Goal: Transaction & Acquisition: Purchase product/service

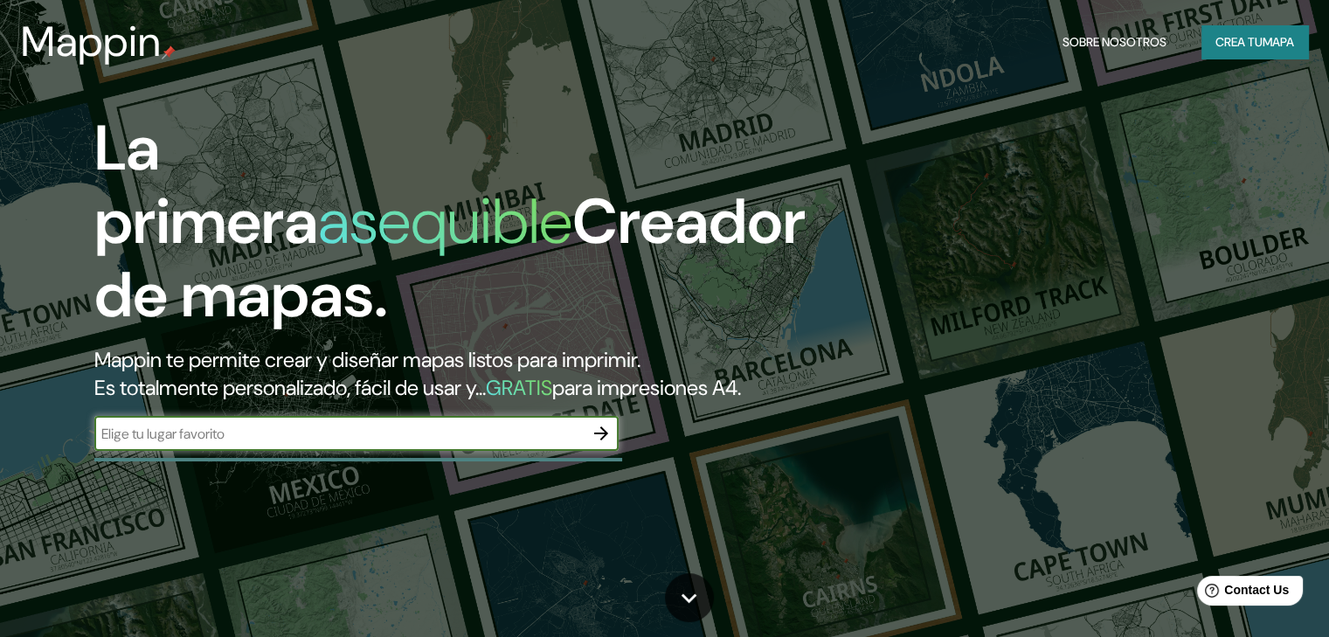
click at [481, 444] on input "text" at bounding box center [338, 434] width 489 height 20
type input "rio celeste"
click at [1224, 53] on button "Crea tu mapa" at bounding box center [1255, 41] width 107 height 33
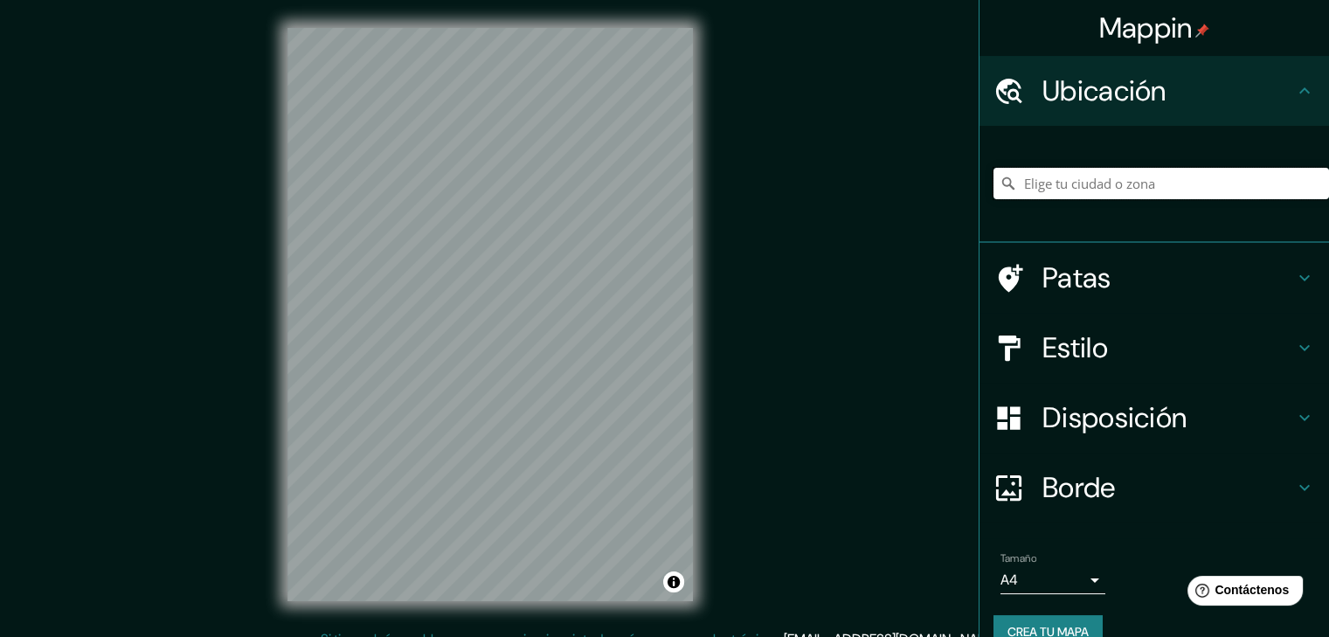
click at [1106, 186] on input "Elige tu ciudad o zona" at bounding box center [1162, 183] width 336 height 31
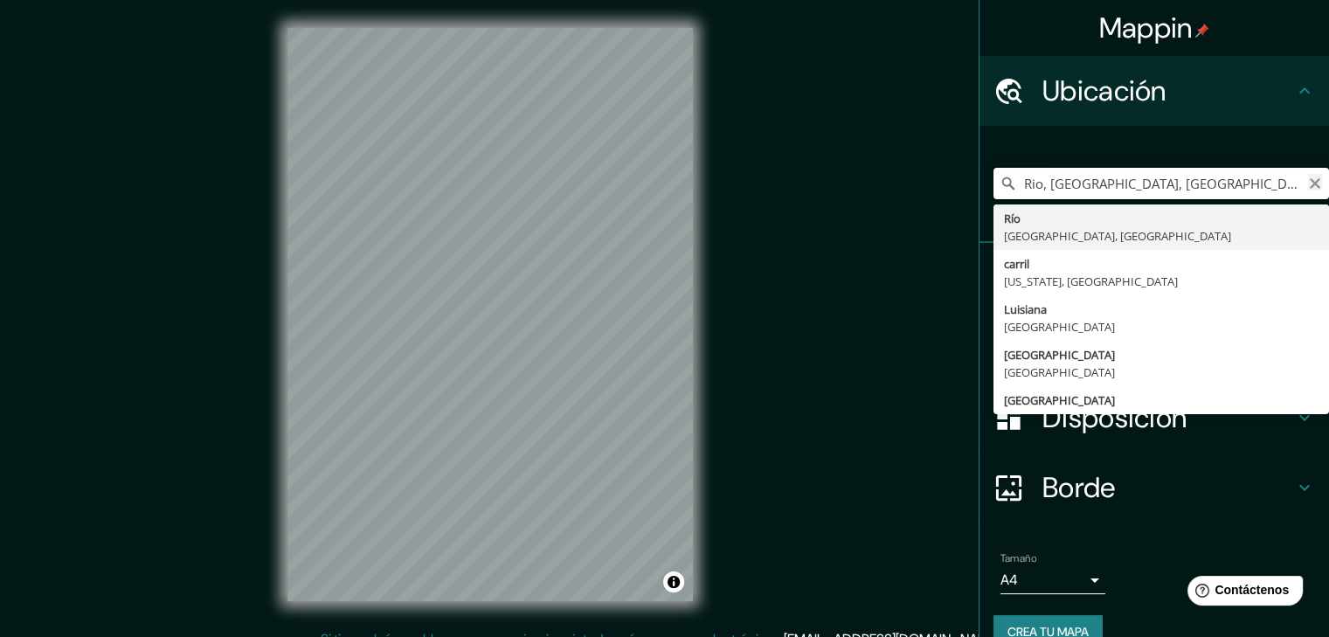
type input "Rio, Luisiana, Estados Unidos"
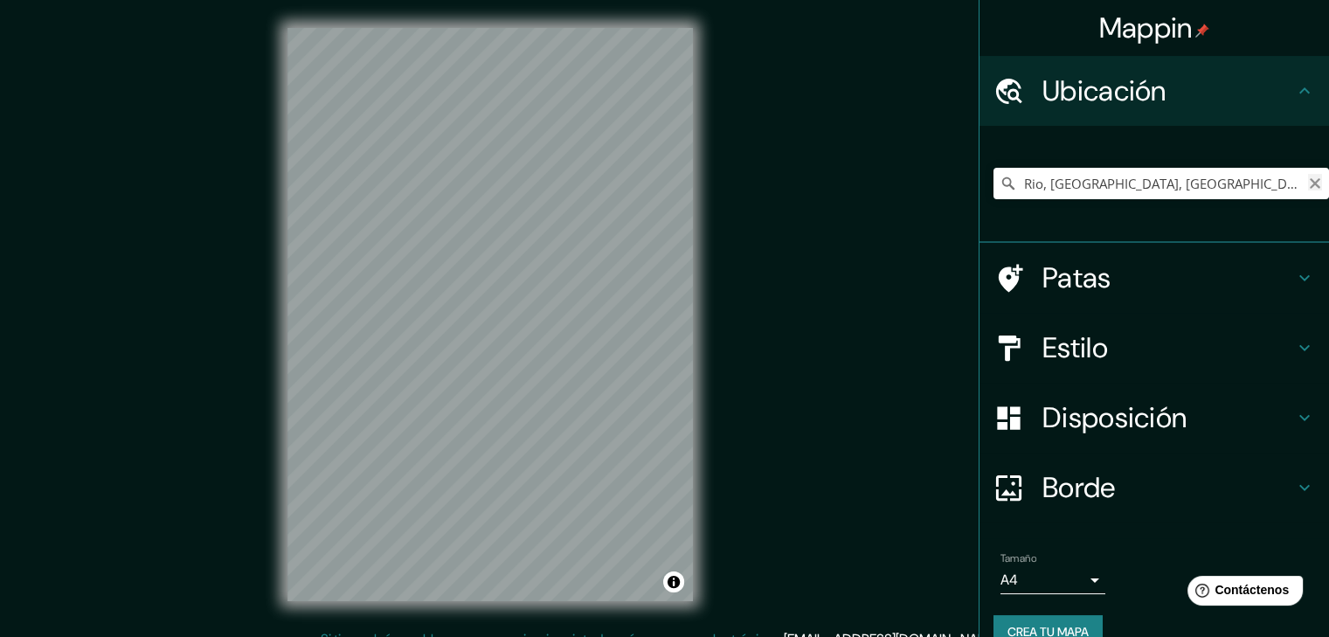
click at [1308, 181] on icon "Claro" at bounding box center [1315, 184] width 14 height 14
click at [1104, 186] on input "Elige tu ciudad o zona" at bounding box center [1162, 183] width 336 height 31
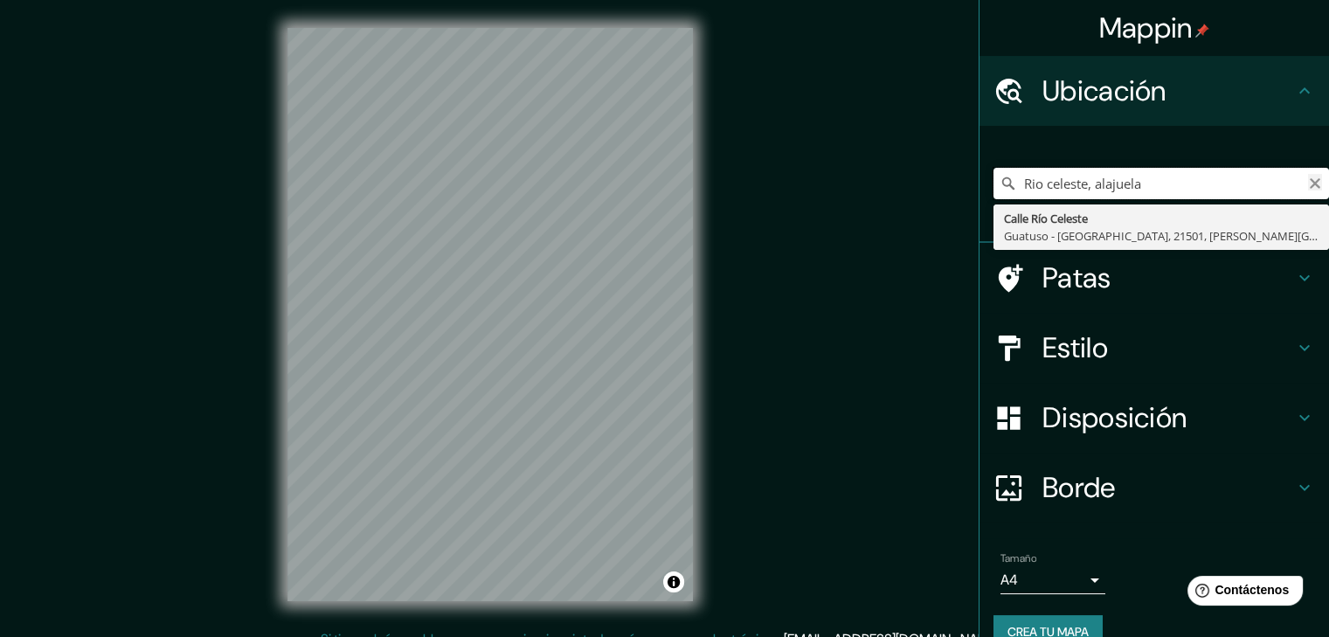
type input "Rio celeste, alajuela"
click at [1308, 186] on icon "Claro" at bounding box center [1315, 184] width 14 height 14
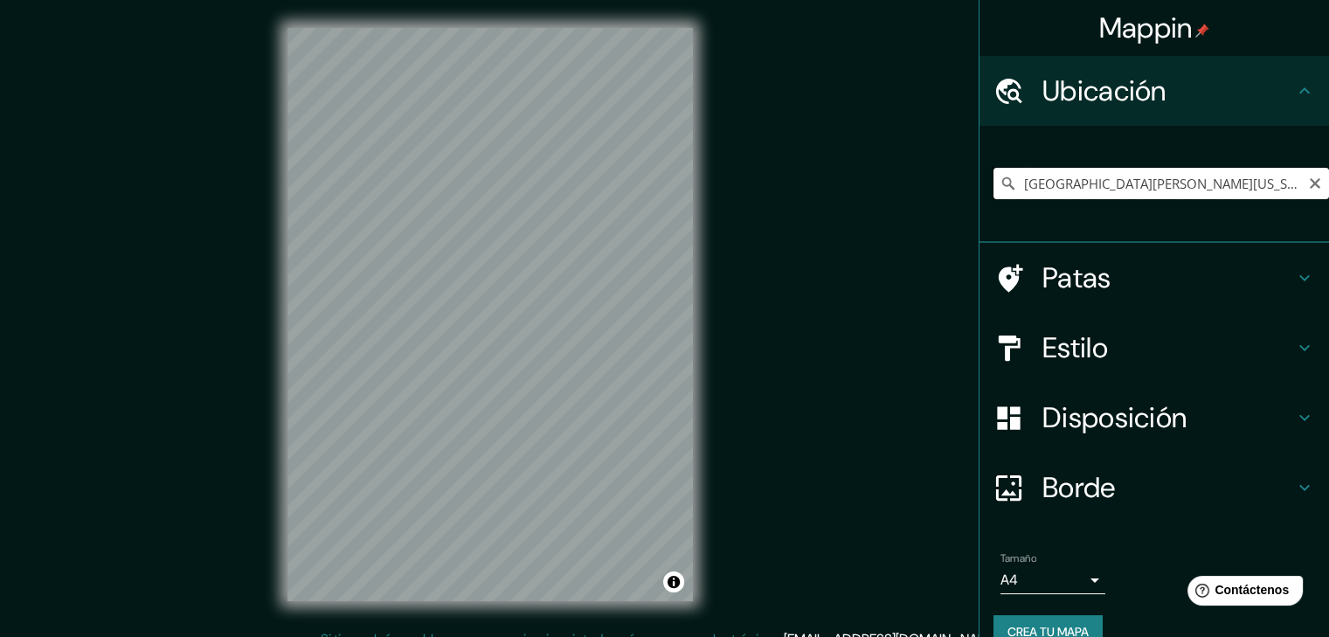
click at [1155, 172] on input "Calle Volcán Tenorio, 22715 Playas de Rosarito, Baja California, México" at bounding box center [1162, 183] width 336 height 31
click at [1175, 184] on input "Calle Volcán Tenorio, 22715 Playas de Rosarito, Baja California, México" at bounding box center [1162, 183] width 336 height 31
drag, startPoint x: 1281, startPoint y: 192, endPoint x: 1340, endPoint y: 160, distance: 66.9
click at [1329, 160] on html "Mappin Ubicación Calle Volcán Tenorio, 22715 Playas de Rosarito, Baja Californi…" at bounding box center [664, 318] width 1329 height 637
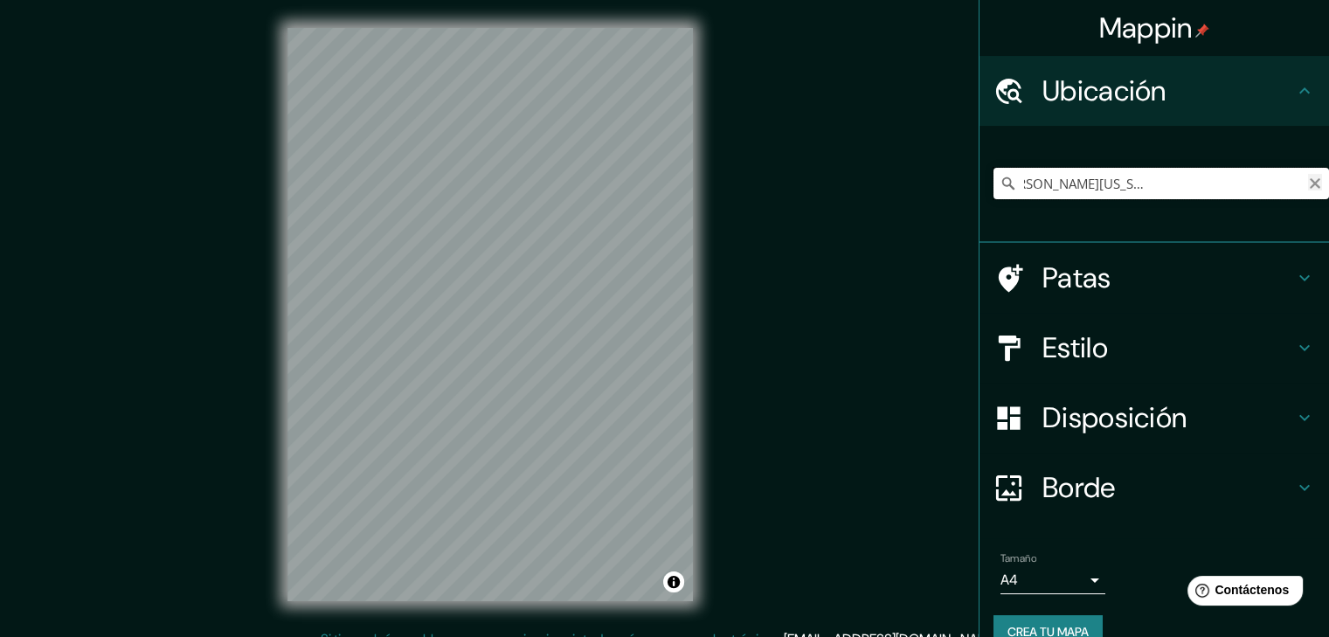
type input "Calle Volcán Tenorio, 22715 Playas de Rosarito, Baja California, México"
click at [1310, 181] on icon "Claro" at bounding box center [1315, 183] width 10 height 10
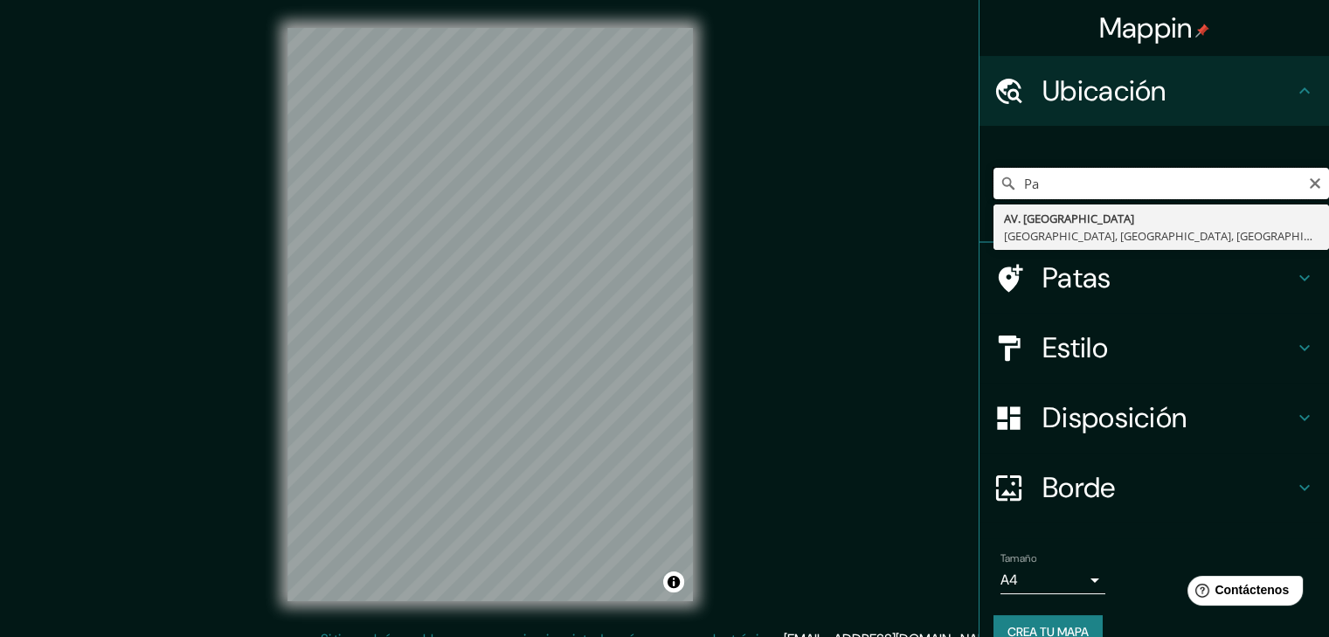
type input "P"
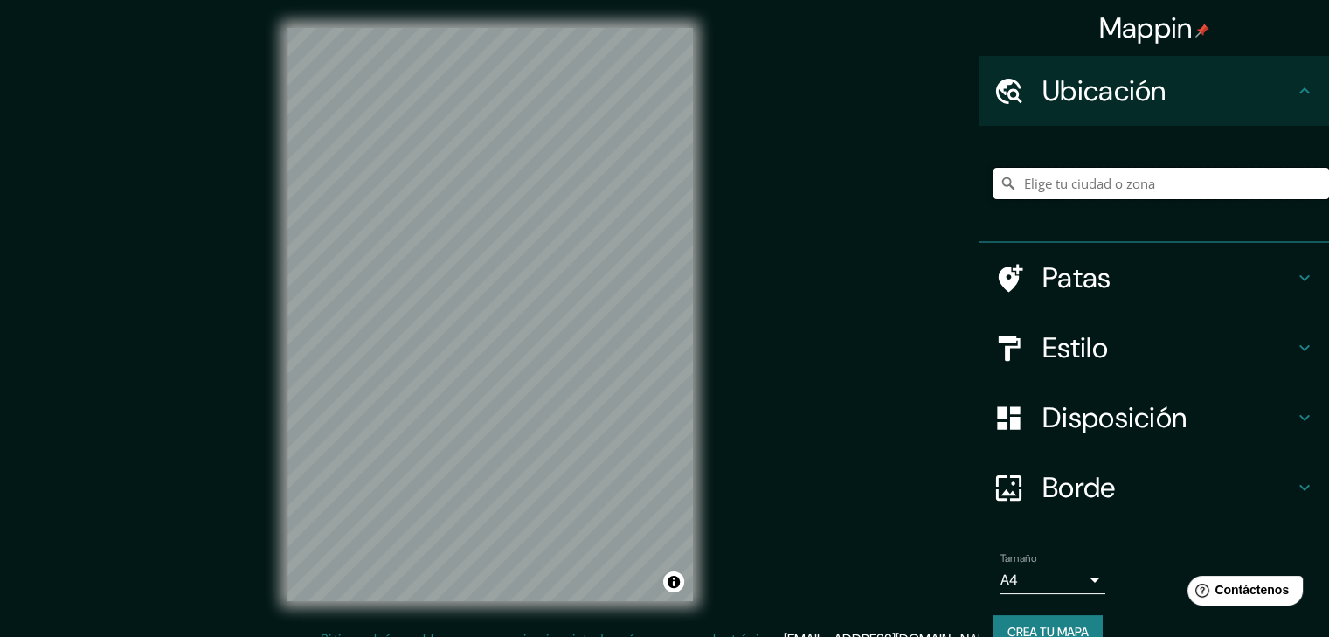
click at [1062, 184] on input "Elige tu ciudad o zona" at bounding box center [1162, 183] width 336 height 31
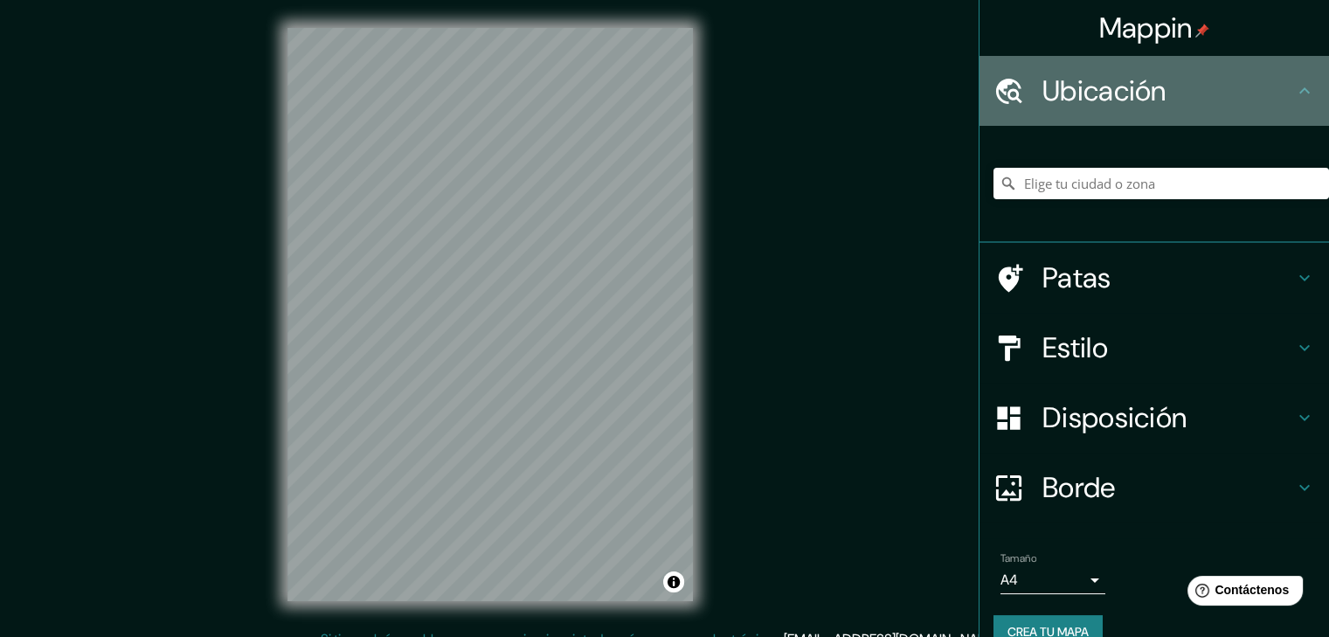
click at [1142, 80] on font "Ubicación" at bounding box center [1105, 91] width 124 height 37
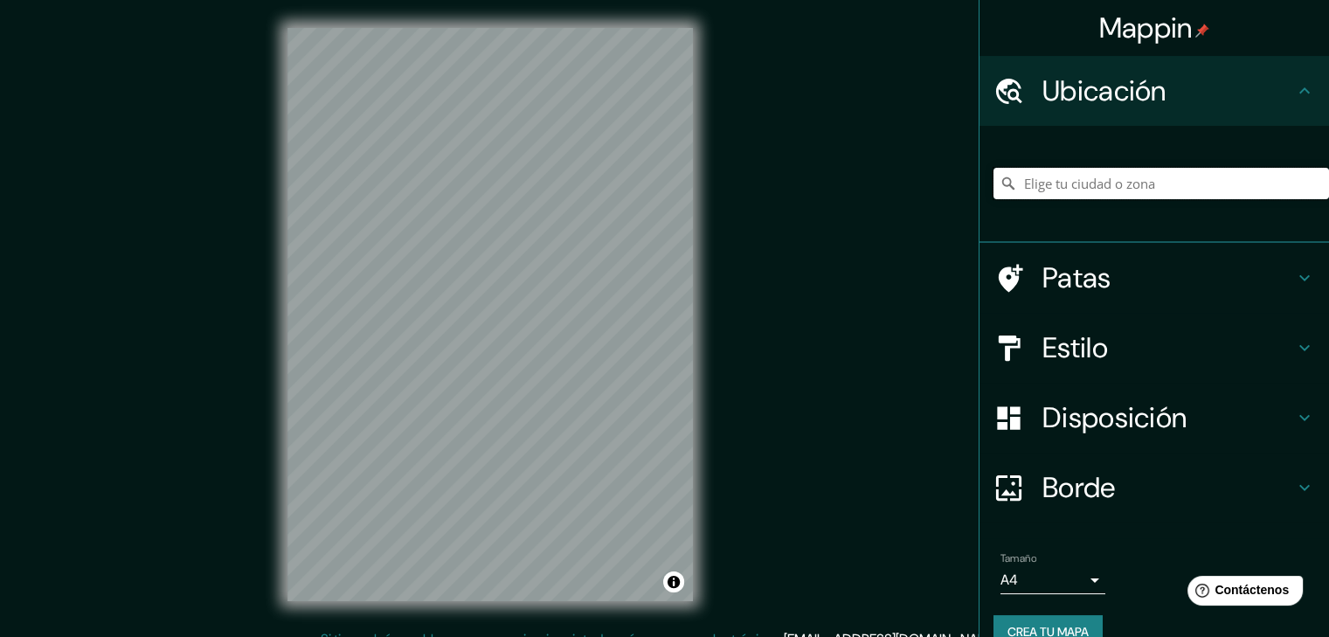
click at [1077, 170] on input "Elige tu ciudad o zona" at bounding box center [1162, 183] width 336 height 31
type input "r"
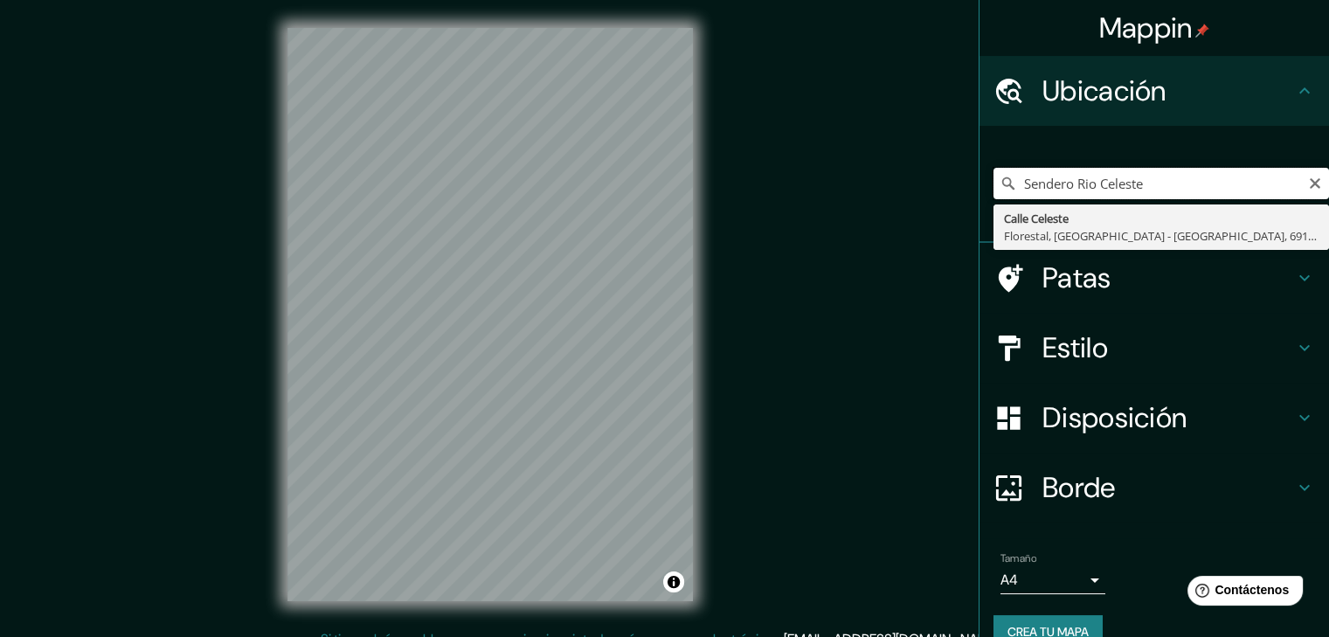
type input "Sendero Rio Celeste"
click at [1082, 593] on body "Mappin Ubicación Sendero Rio Celeste Calle Celeste Florestal, Itacoatiara - Ama…" at bounding box center [664, 318] width 1329 height 637
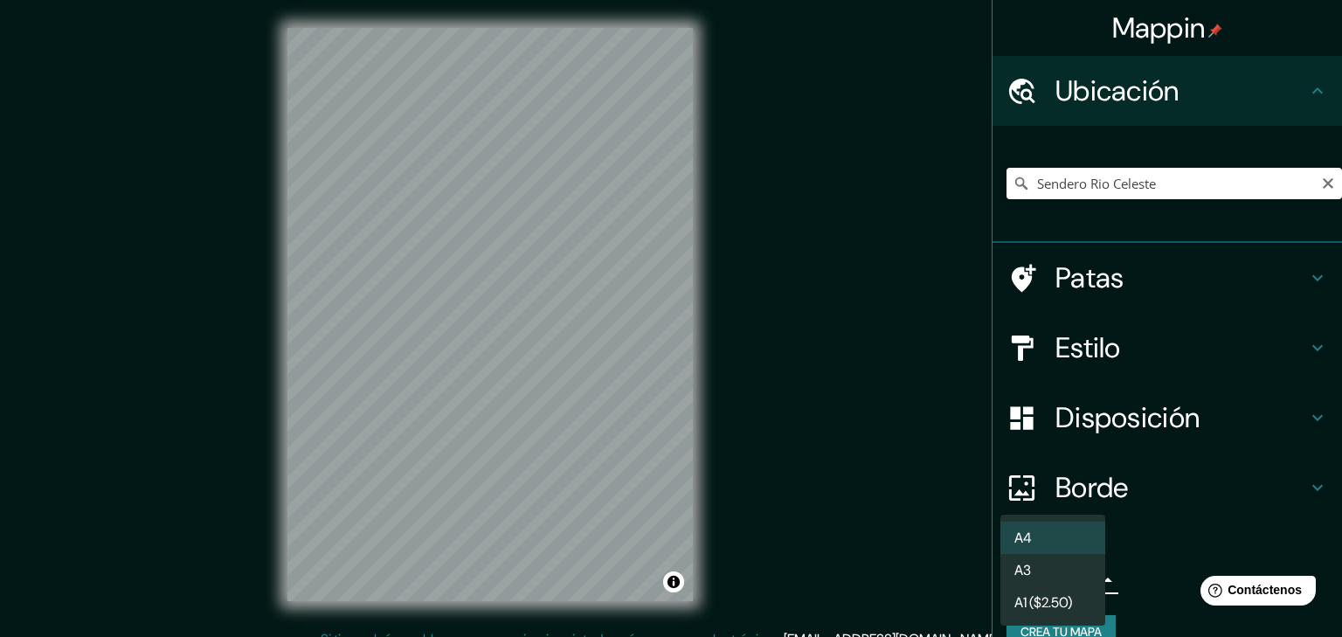
click at [1296, 179] on div at bounding box center [671, 318] width 1342 height 637
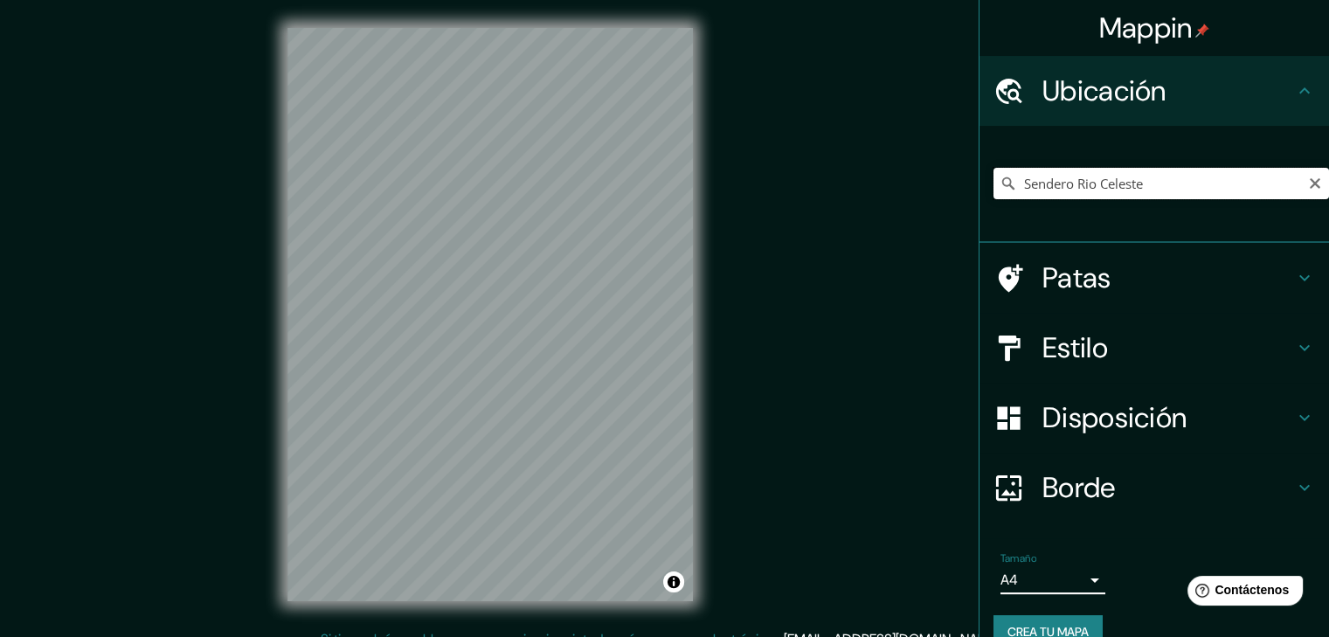
click at [1255, 186] on input "Sendero Rio Celeste" at bounding box center [1162, 183] width 336 height 31
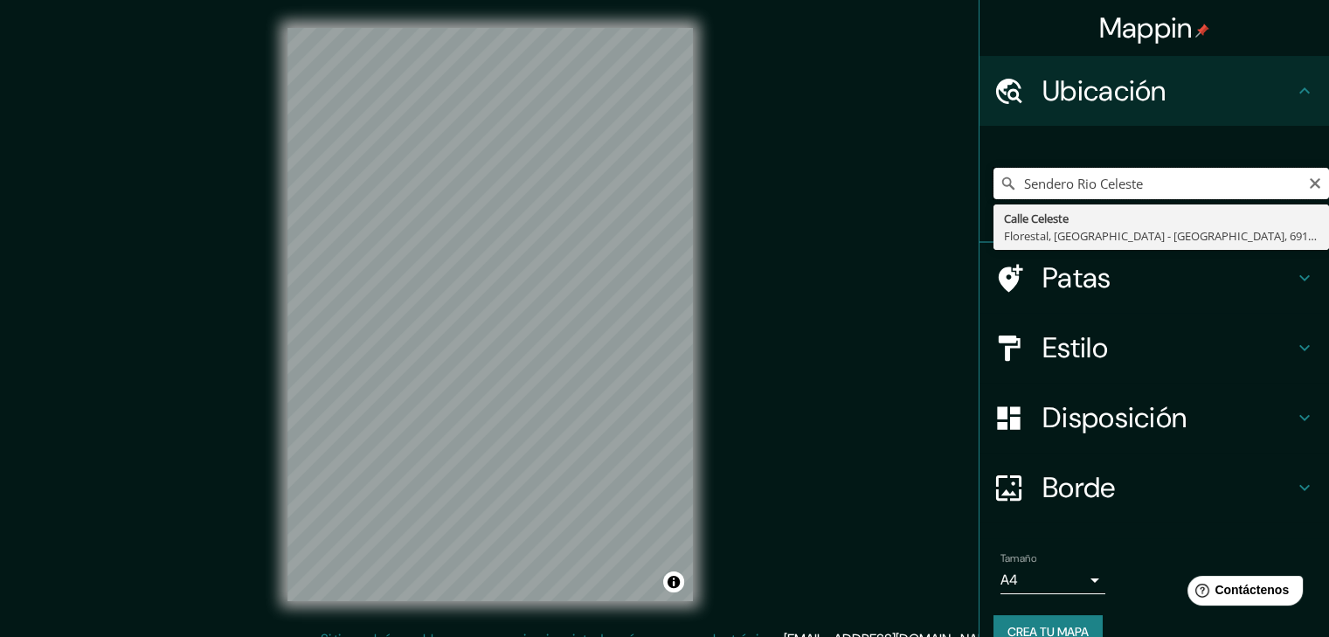
click at [1309, 177] on input "Sendero Rio Celeste" at bounding box center [1162, 183] width 336 height 31
click at [1302, 191] on input "Sendero Rio Celeste" at bounding box center [1162, 183] width 336 height 31
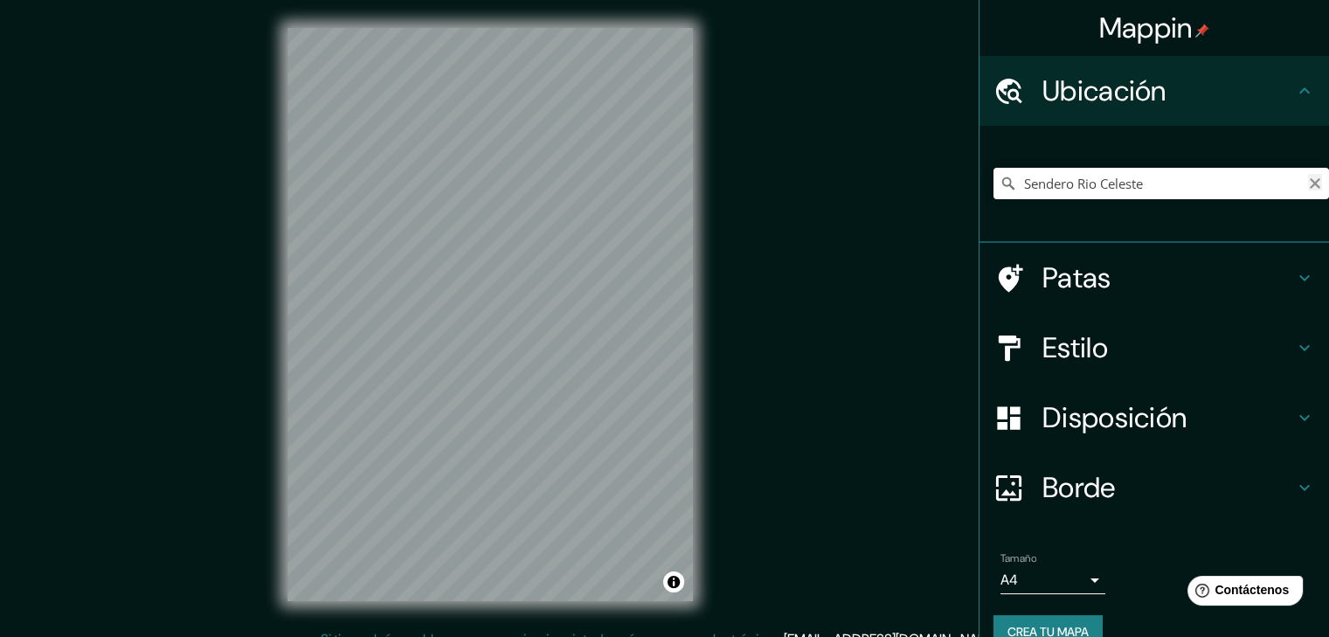
click at [1308, 175] on button "Claro" at bounding box center [1315, 182] width 14 height 17
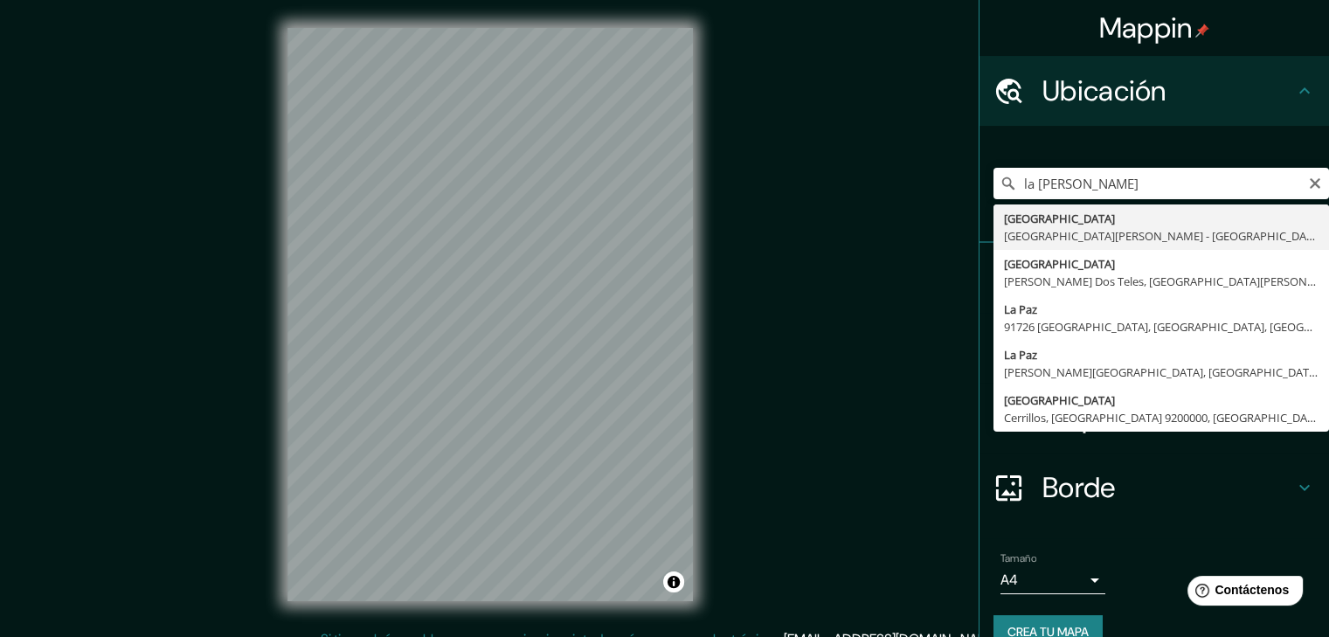
type input "Calle Paz, San Ramón - Provincia de Alajuela, 20204, Costa Rica"
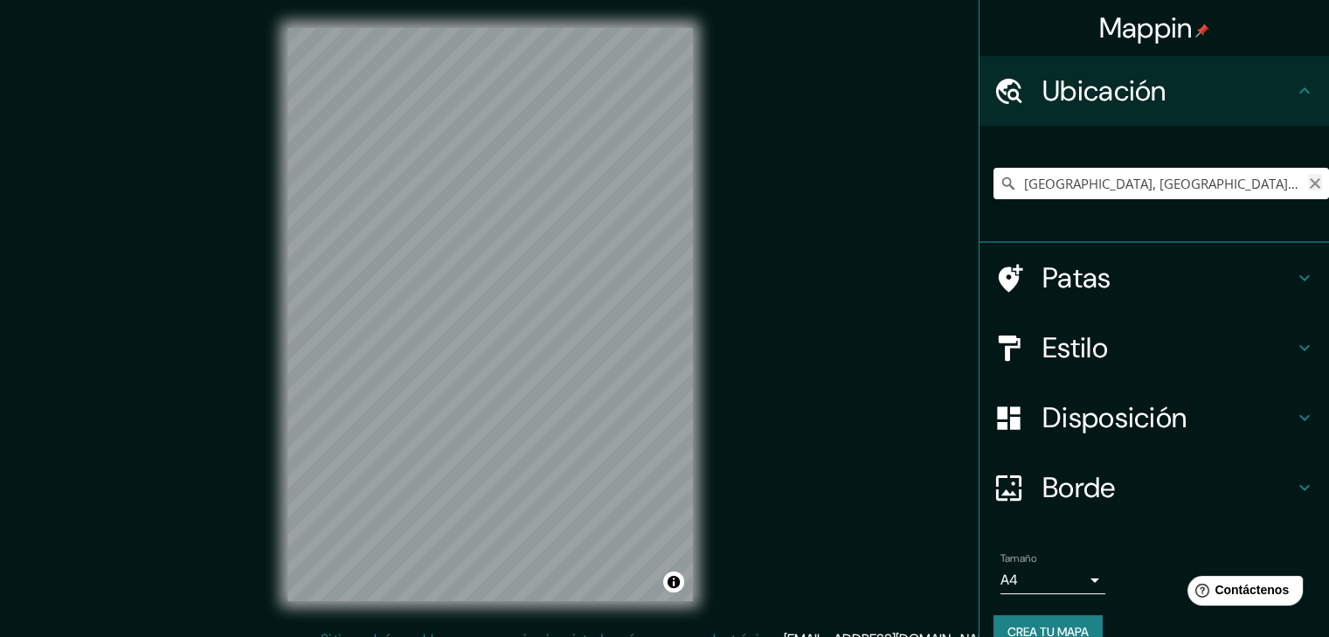
click at [1310, 181] on icon "Claro" at bounding box center [1315, 183] width 10 height 10
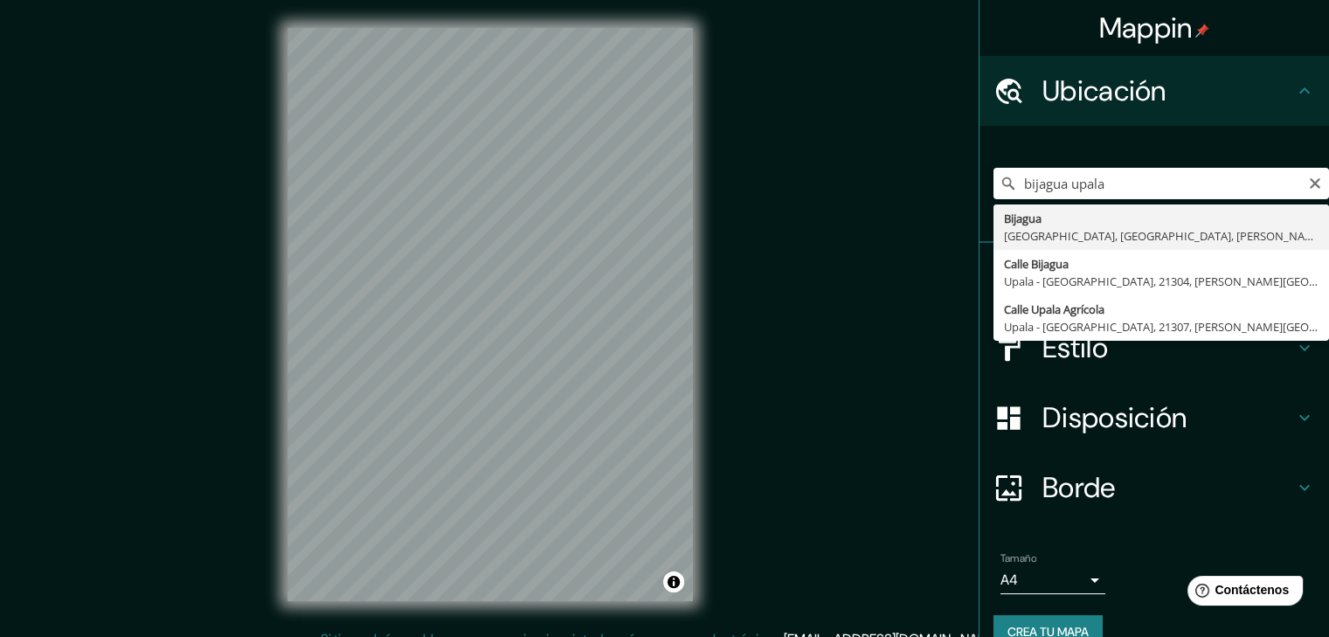
type input "Bijagua, [GEOGRAPHIC_DATA], [GEOGRAPHIC_DATA], [GEOGRAPHIC_DATA]"
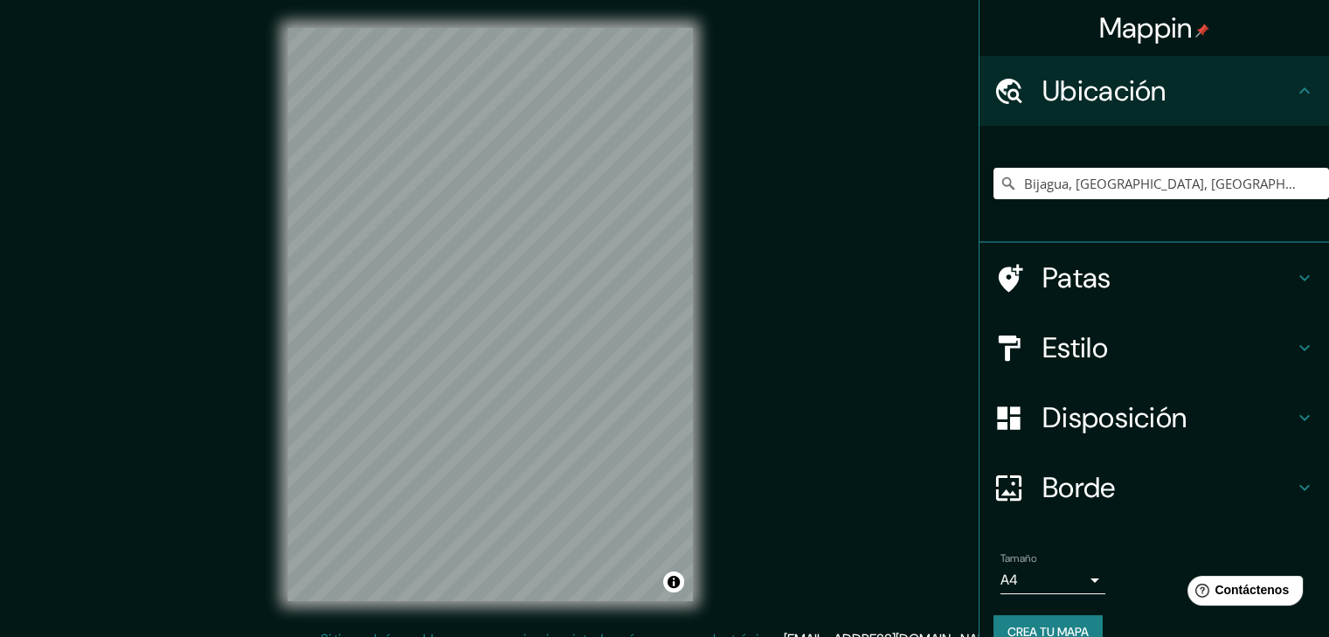
click at [279, 190] on div "© Mapbox © OpenStreetMap Improve this map" at bounding box center [490, 314] width 461 height 629
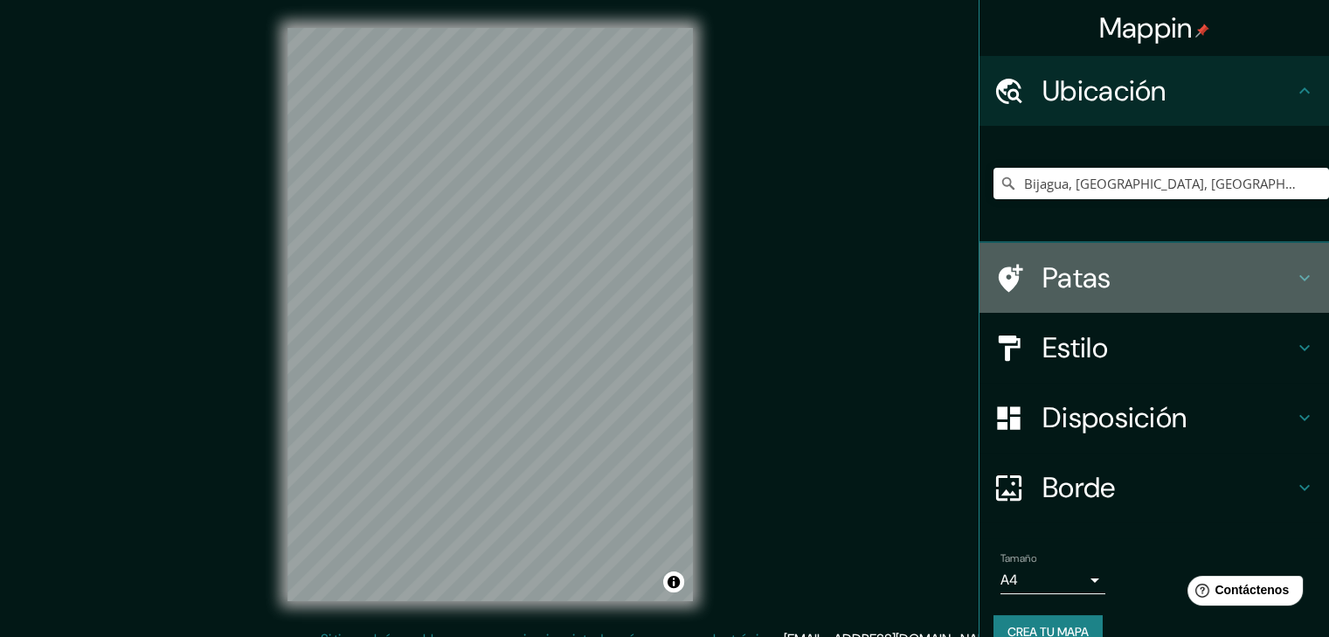
click at [1093, 284] on font "Patas" at bounding box center [1077, 278] width 69 height 37
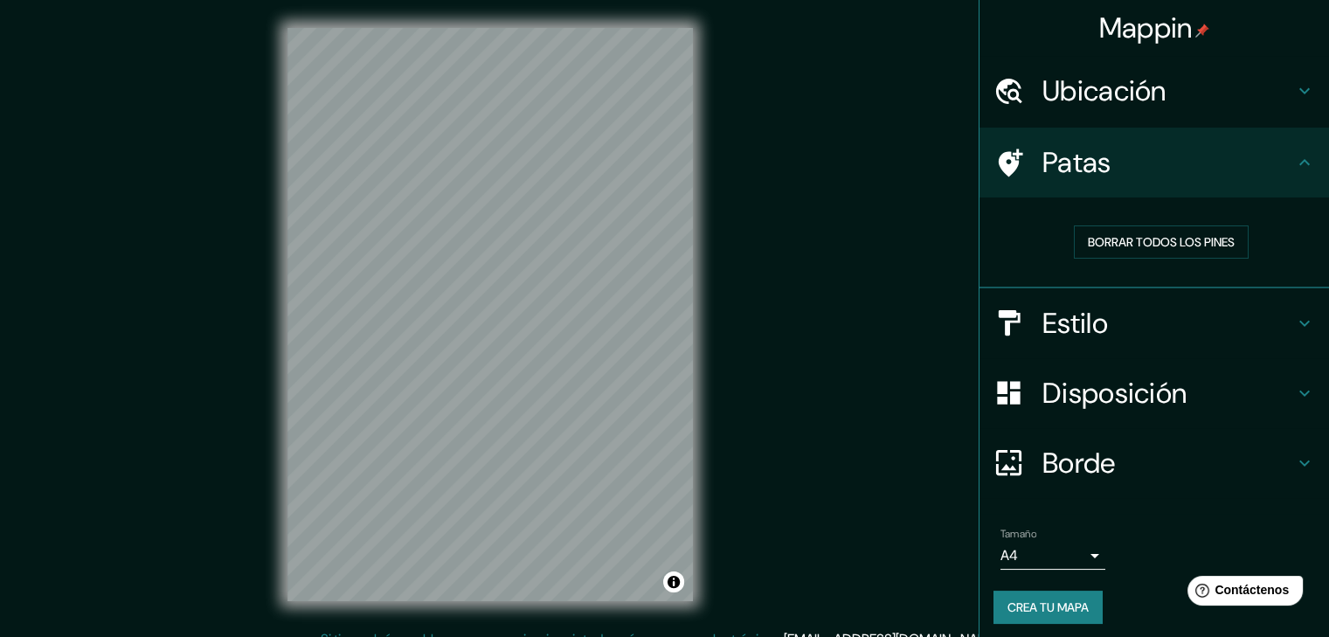
click at [1134, 186] on div "Patas" at bounding box center [1155, 163] width 350 height 70
click at [583, 328] on div at bounding box center [583, 330] width 14 height 14
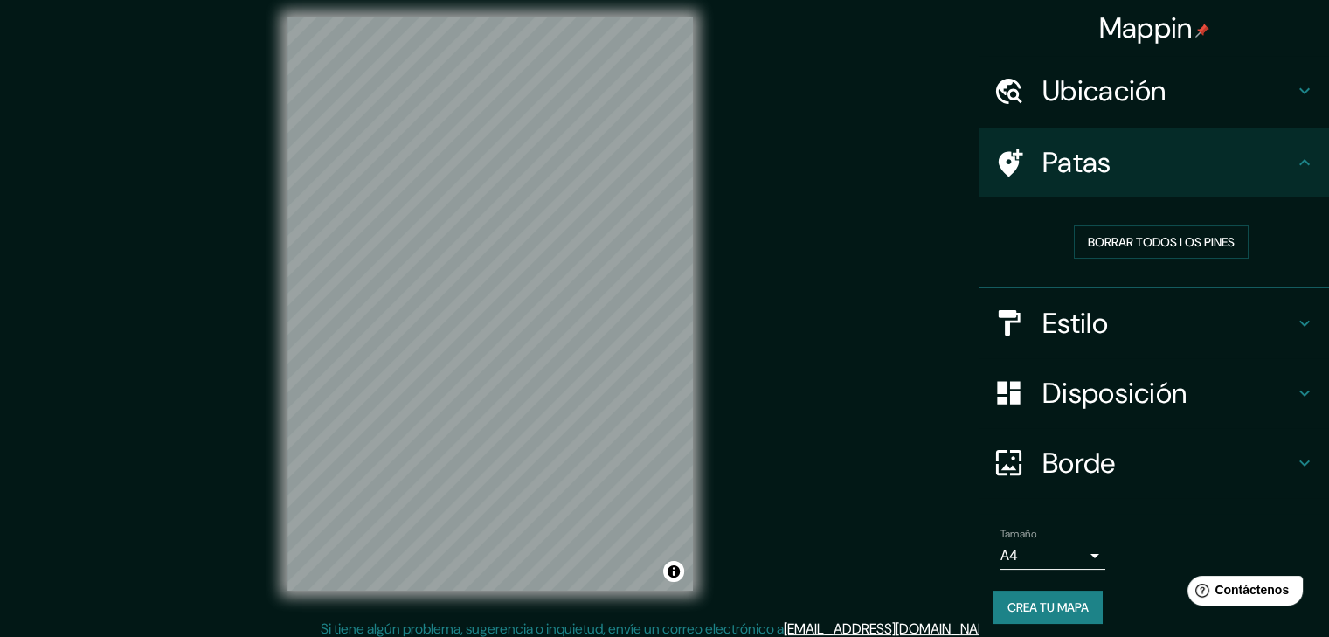
scroll to position [9, 0]
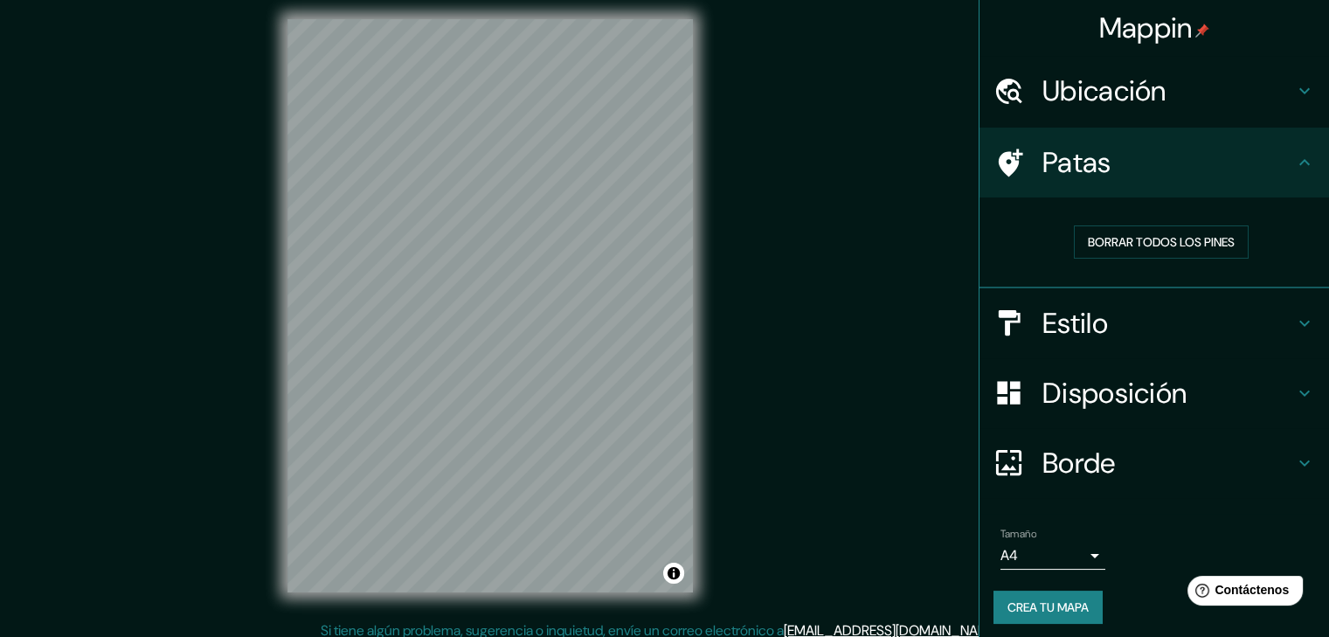
click at [360, 0] on html "Mappin Ubicación Bijagua, Upala, Provincia de Alajuela, Costa Rica Patas Borrar…" at bounding box center [664, 309] width 1329 height 637
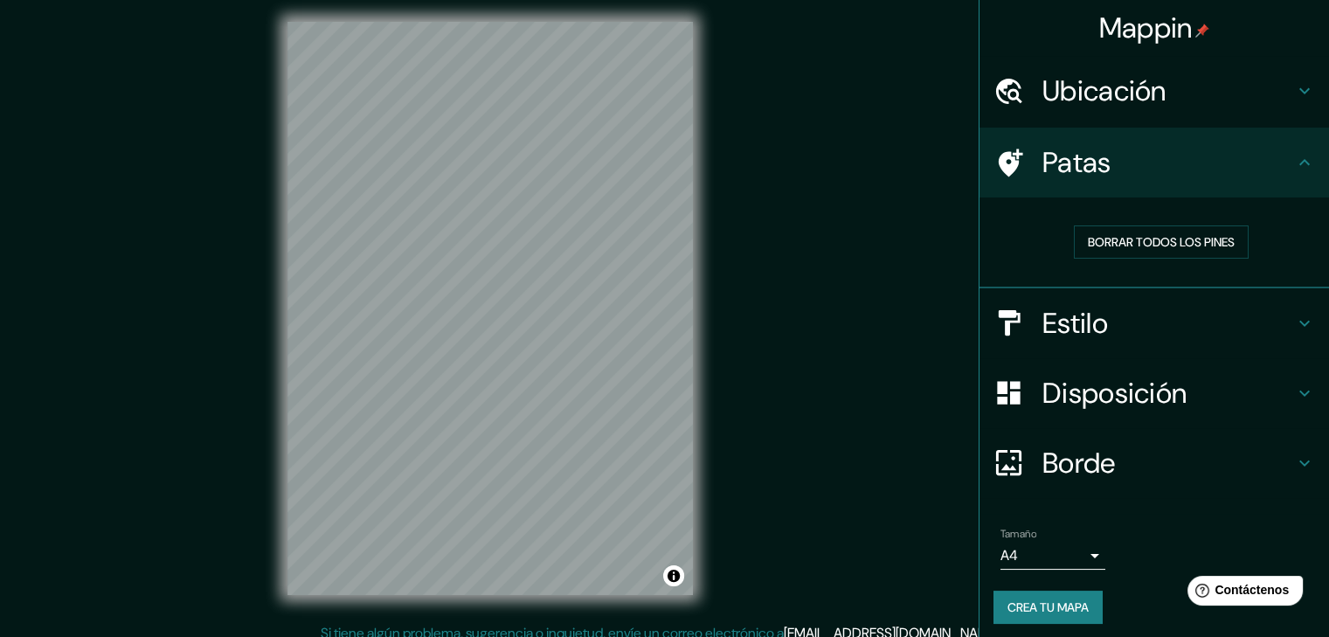
scroll to position [0, 0]
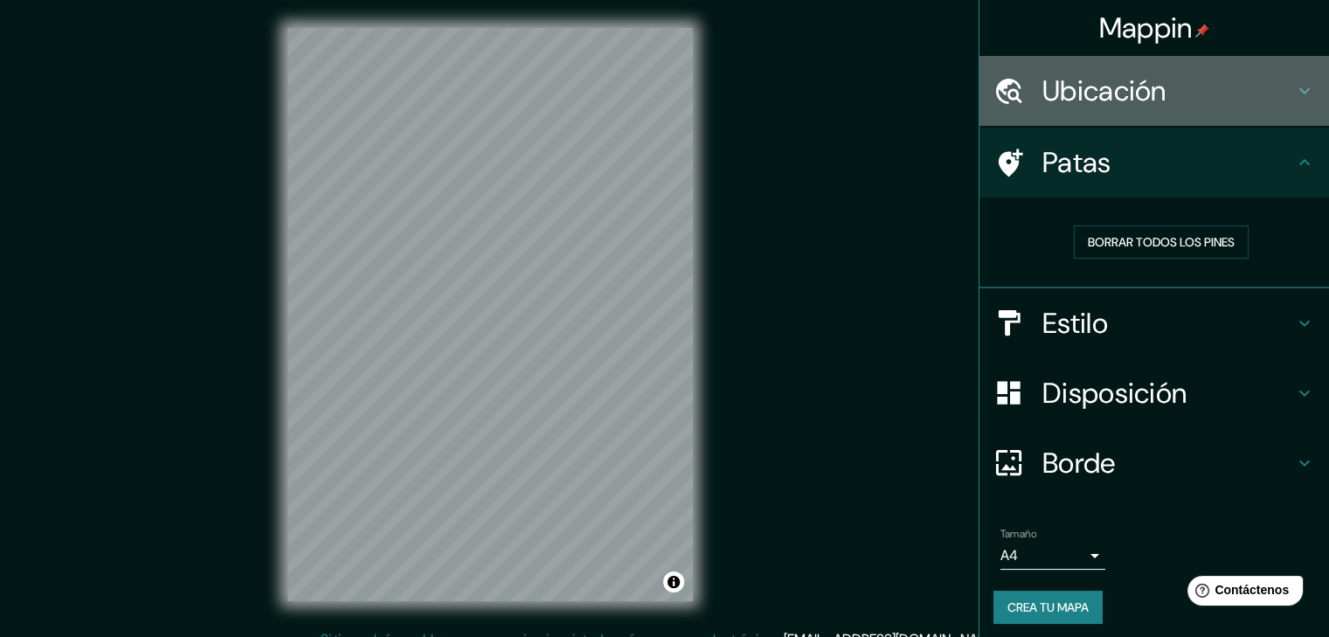
click at [1272, 79] on h4 "Ubicación" at bounding box center [1169, 90] width 252 height 35
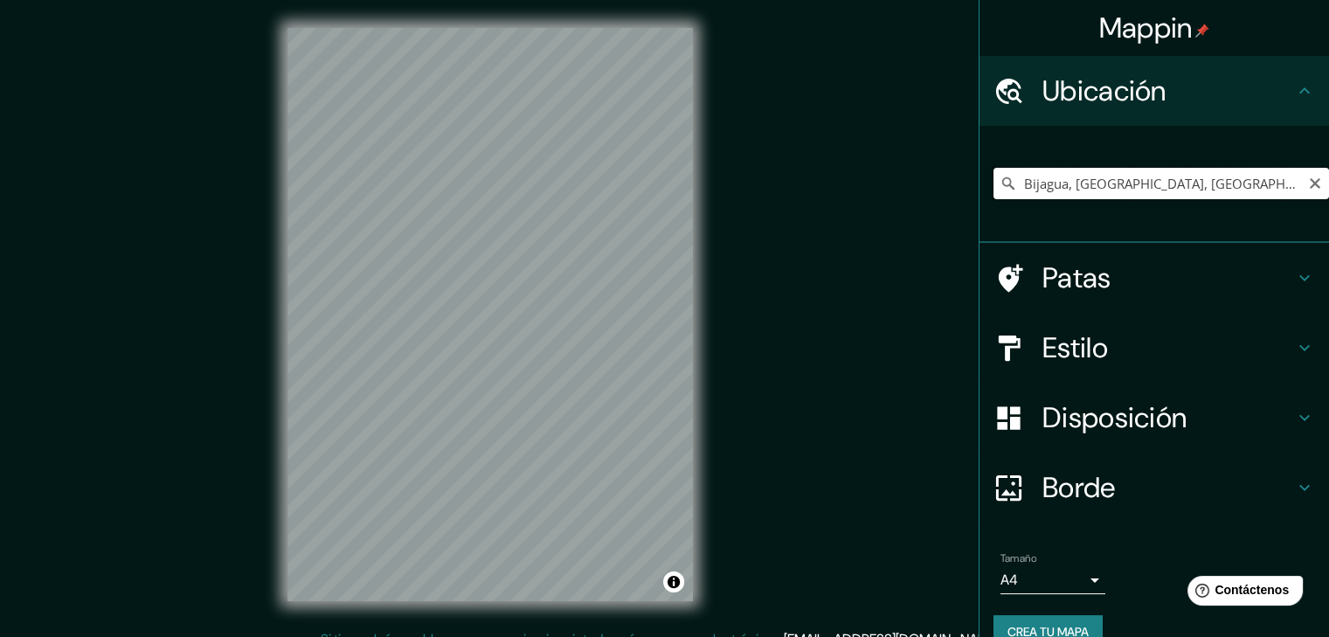
click at [1283, 198] on input "Bijagua, [GEOGRAPHIC_DATA], [GEOGRAPHIC_DATA], [GEOGRAPHIC_DATA]" at bounding box center [1162, 183] width 336 height 31
click at [1308, 186] on icon "Claro" at bounding box center [1315, 184] width 14 height 14
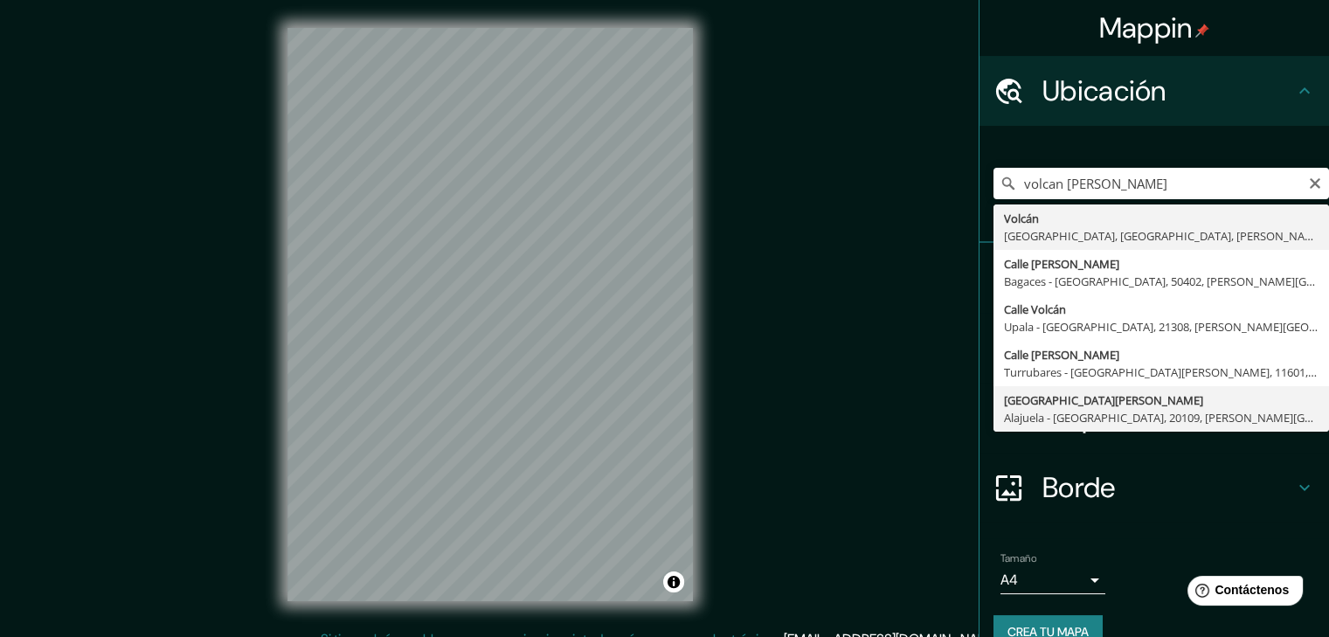
type input "Avenida Tenorio, Alajuela - Provincia de Alajuela, 20109, Costa Rica"
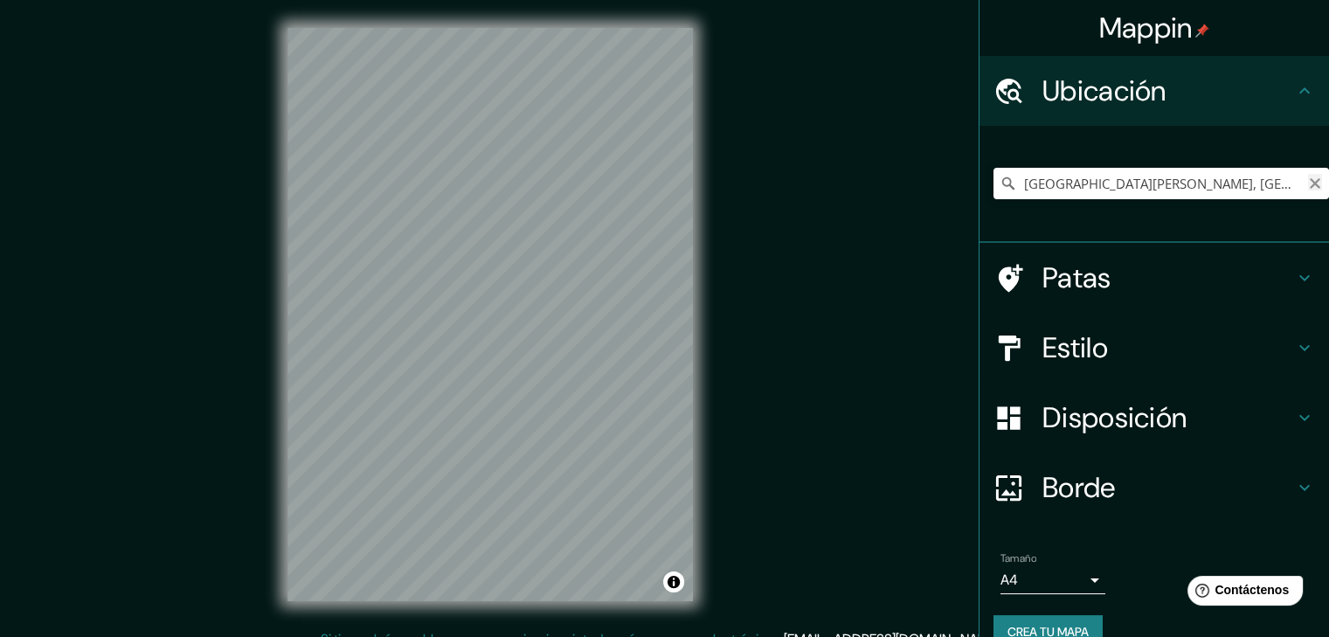
click at [1308, 188] on icon "Claro" at bounding box center [1315, 184] width 14 height 14
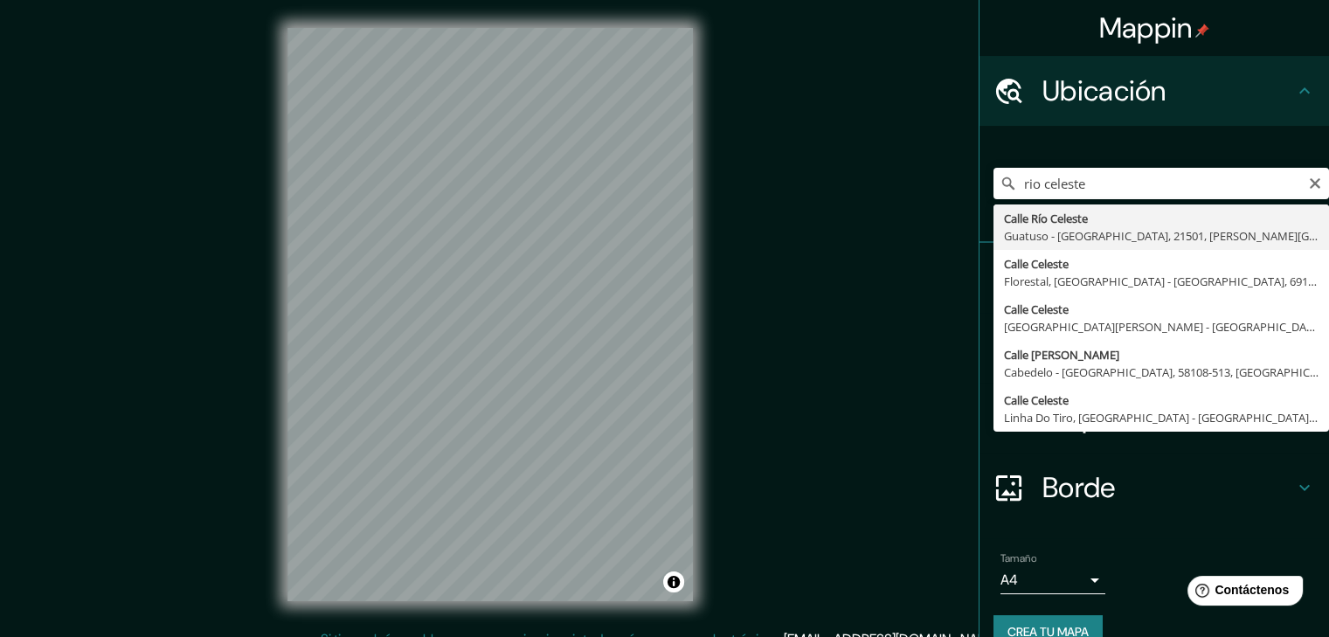
type input "[STREET_ADDRESS]"
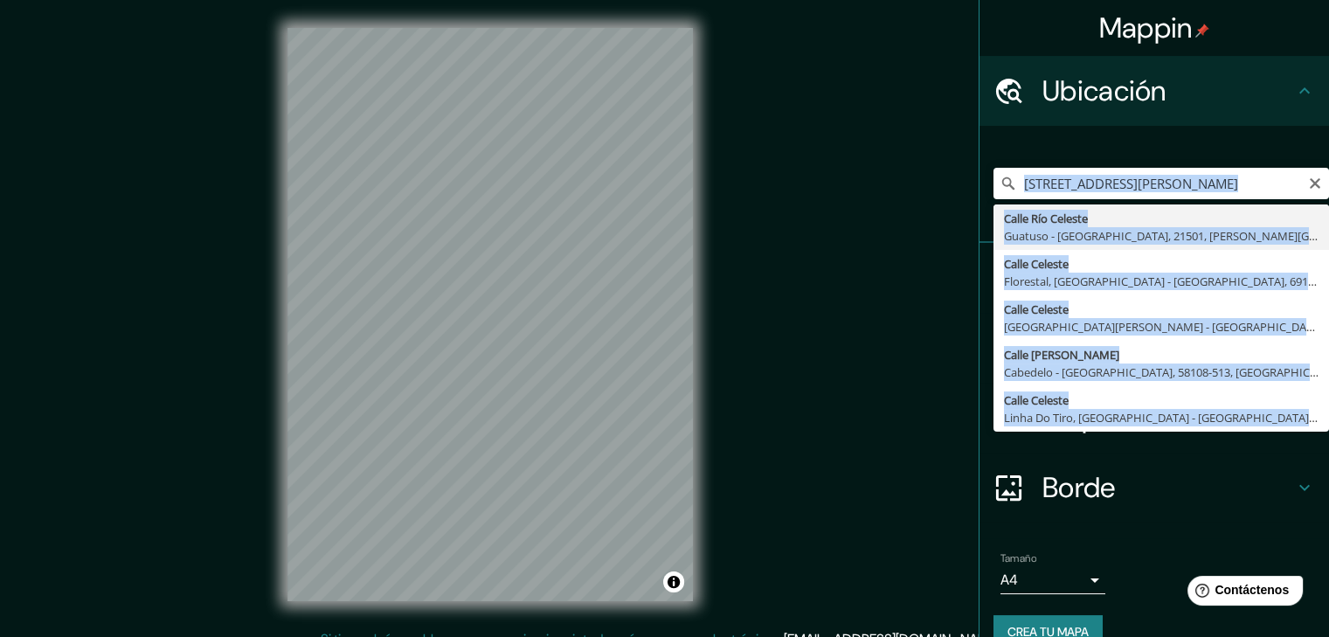
click at [1171, 225] on div "Calle Río Celeste, Guatuso - Provincia de Alajuela, 21501, Costa Rica Calle Río…" at bounding box center [1162, 183] width 336 height 87
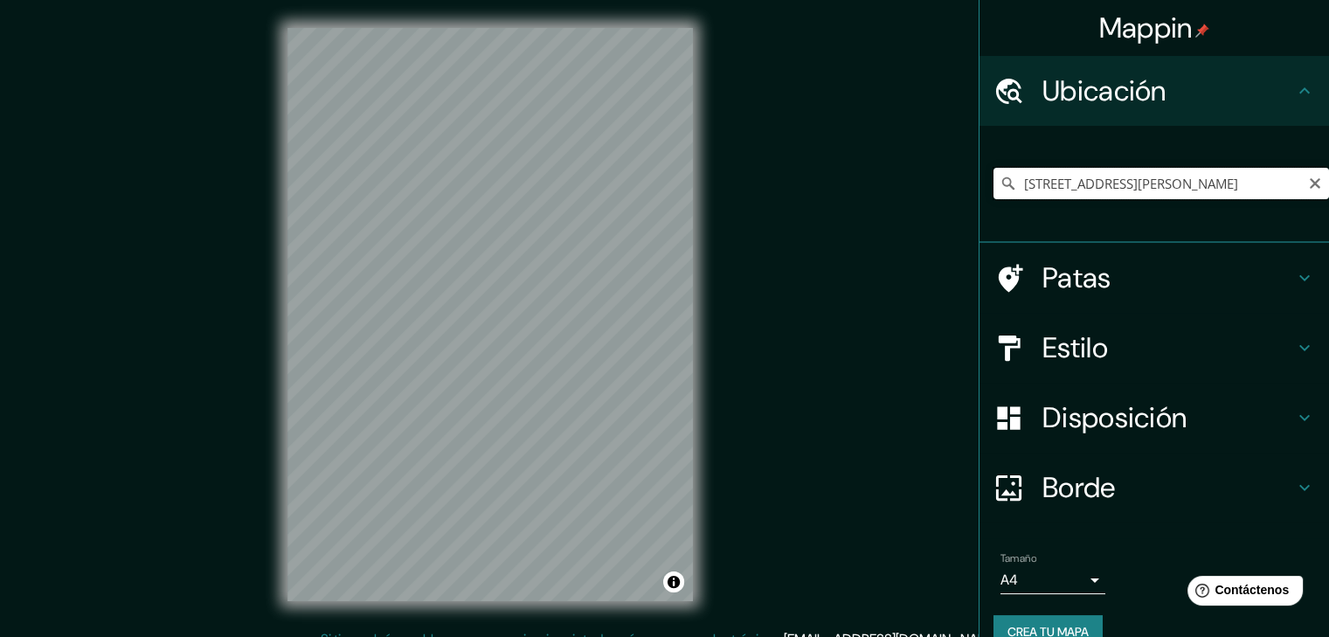
drag, startPoint x: 1088, startPoint y: 198, endPoint x: 1120, endPoint y: 182, distance: 36.4
click at [1091, 196] on input "[STREET_ADDRESS]" at bounding box center [1162, 183] width 336 height 31
click at [1308, 188] on icon "Claro" at bounding box center [1315, 184] width 14 height 14
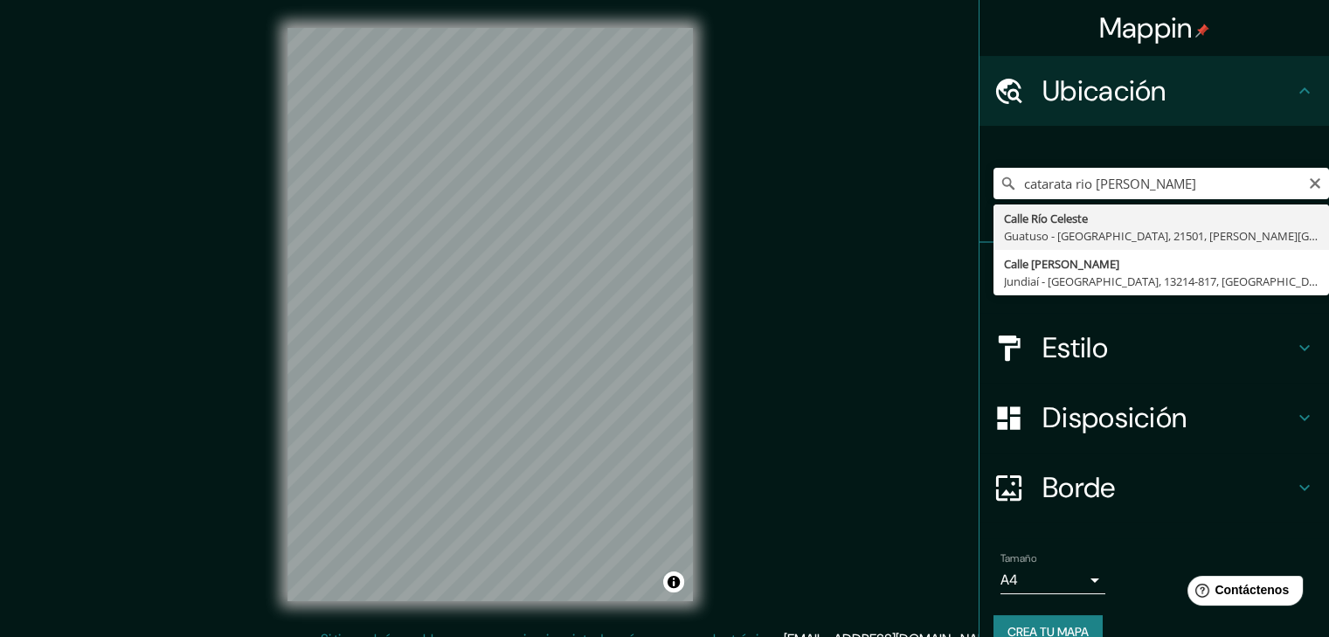
type input "[STREET_ADDRESS]"
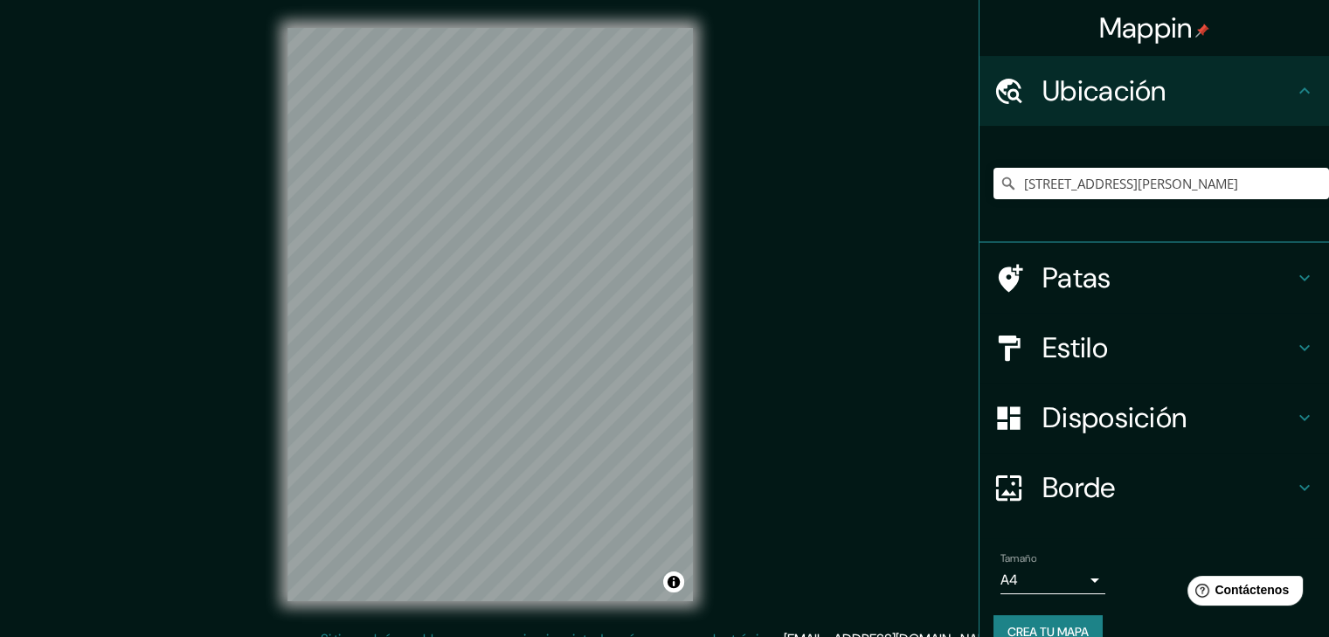
click at [727, 299] on div "Mappin Ubicación Calle Río Celeste, Guatuso - Provincia de Alajuela, 21501, Cos…" at bounding box center [664, 328] width 1329 height 657
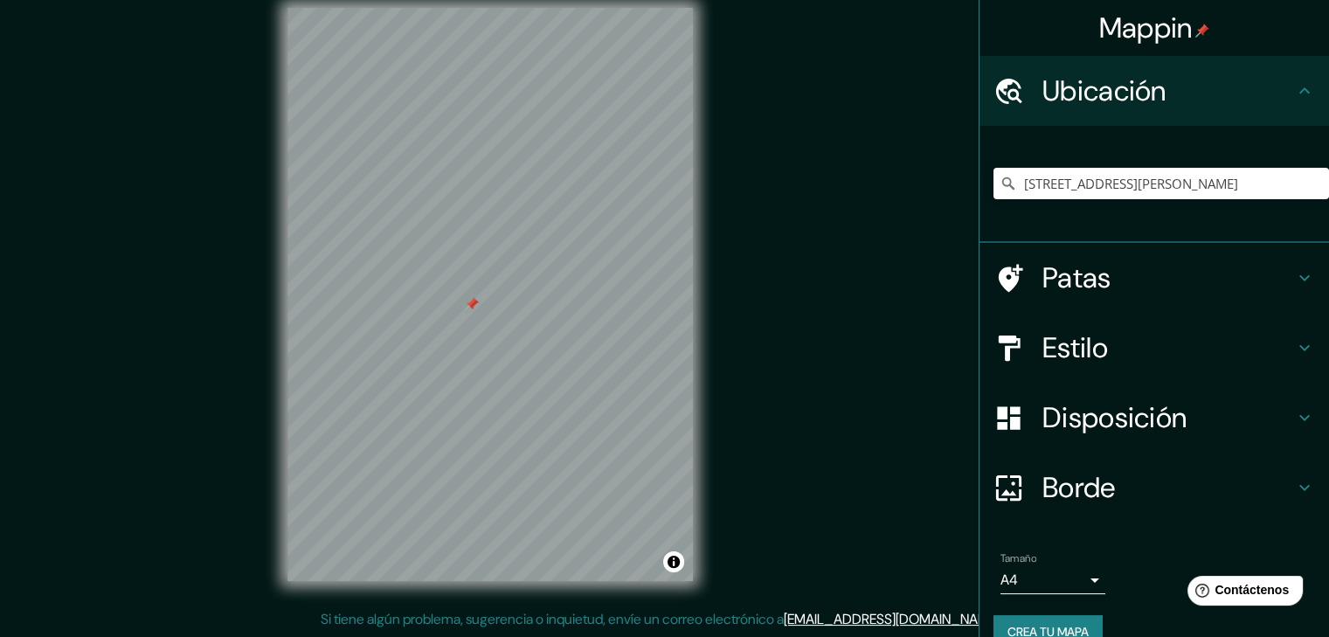
click at [472, 297] on div at bounding box center [472, 304] width 14 height 14
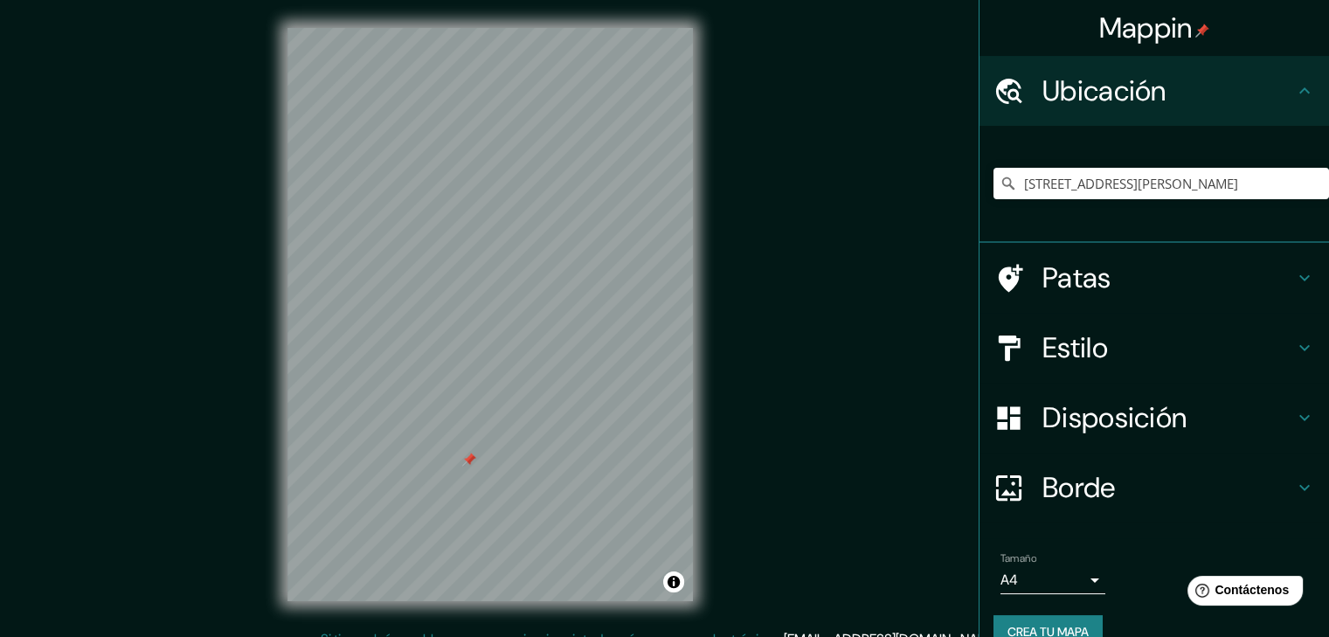
click at [472, 454] on div at bounding box center [469, 460] width 14 height 14
click at [474, 457] on div at bounding box center [472, 459] width 14 height 14
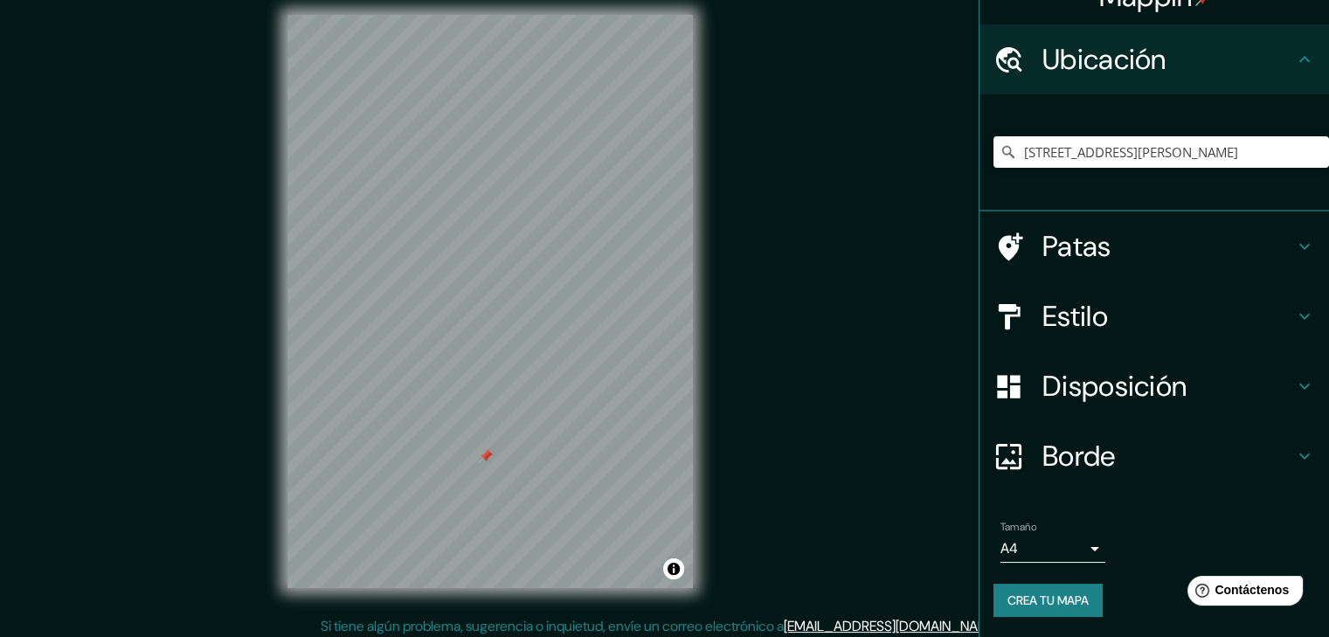
scroll to position [20, 0]
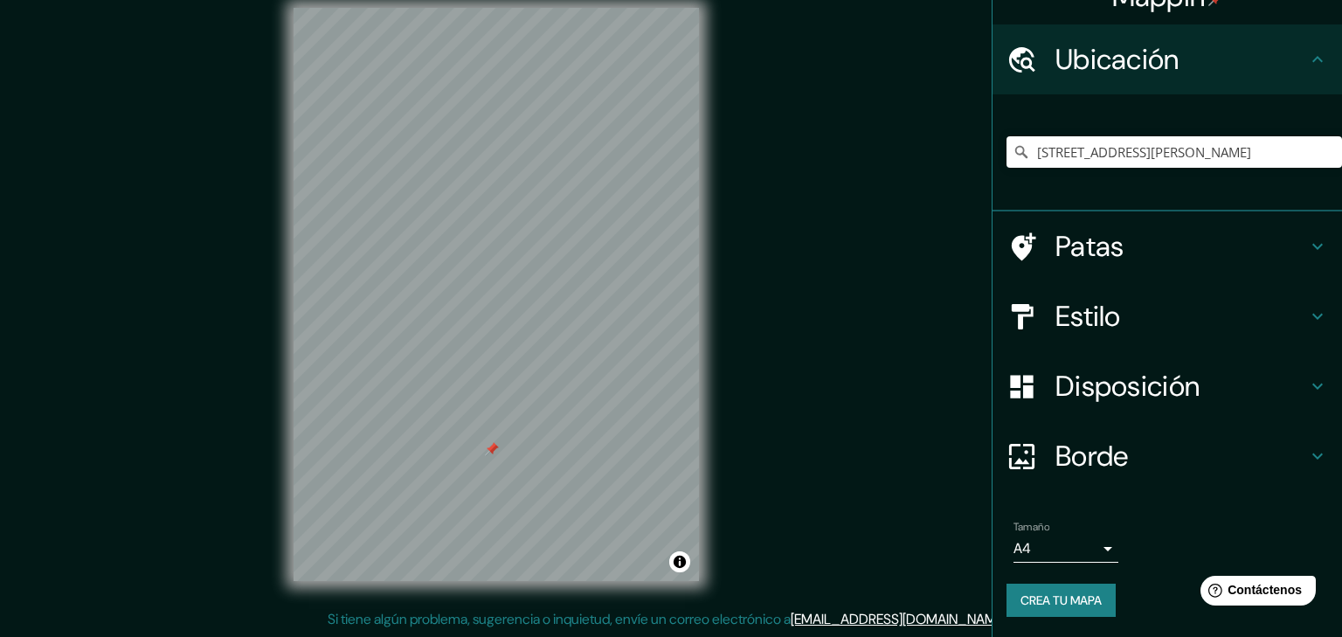
click at [1080, 550] on body "Mappin Ubicación Calle Río Celeste, Guatuso - Provincia de Alajuela, 21501, Cos…" at bounding box center [671, 298] width 1342 height 637
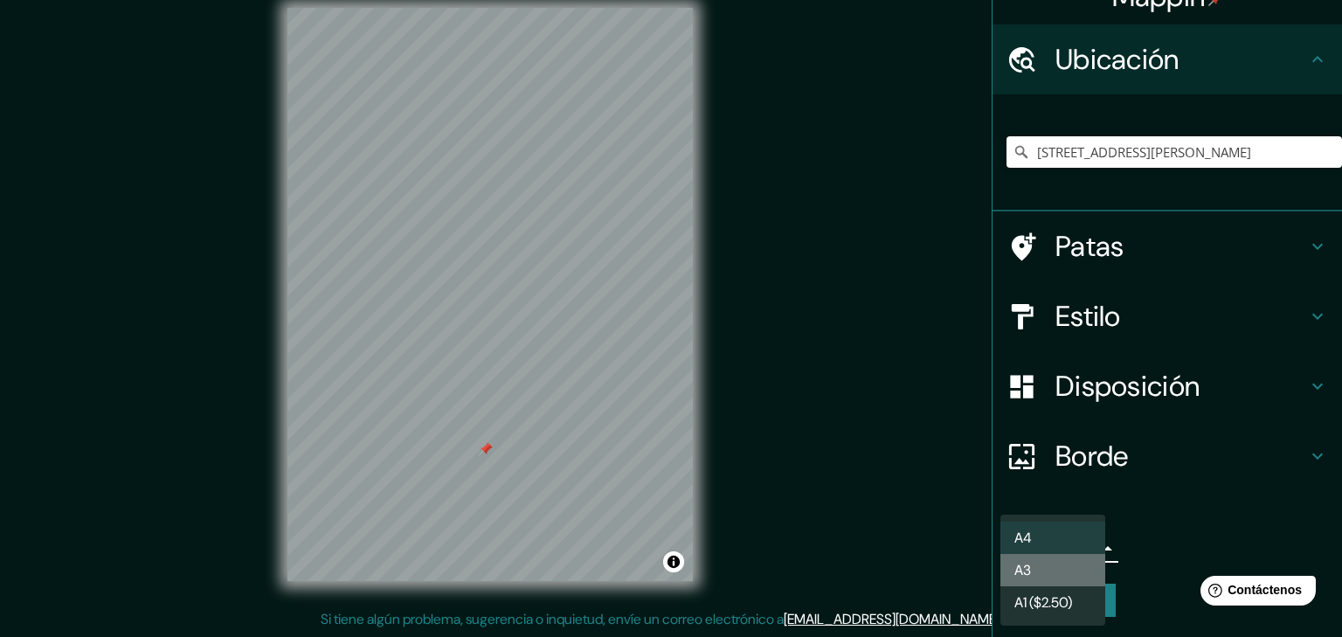
click at [1064, 579] on li "A3" at bounding box center [1053, 570] width 105 height 32
type input "a4"
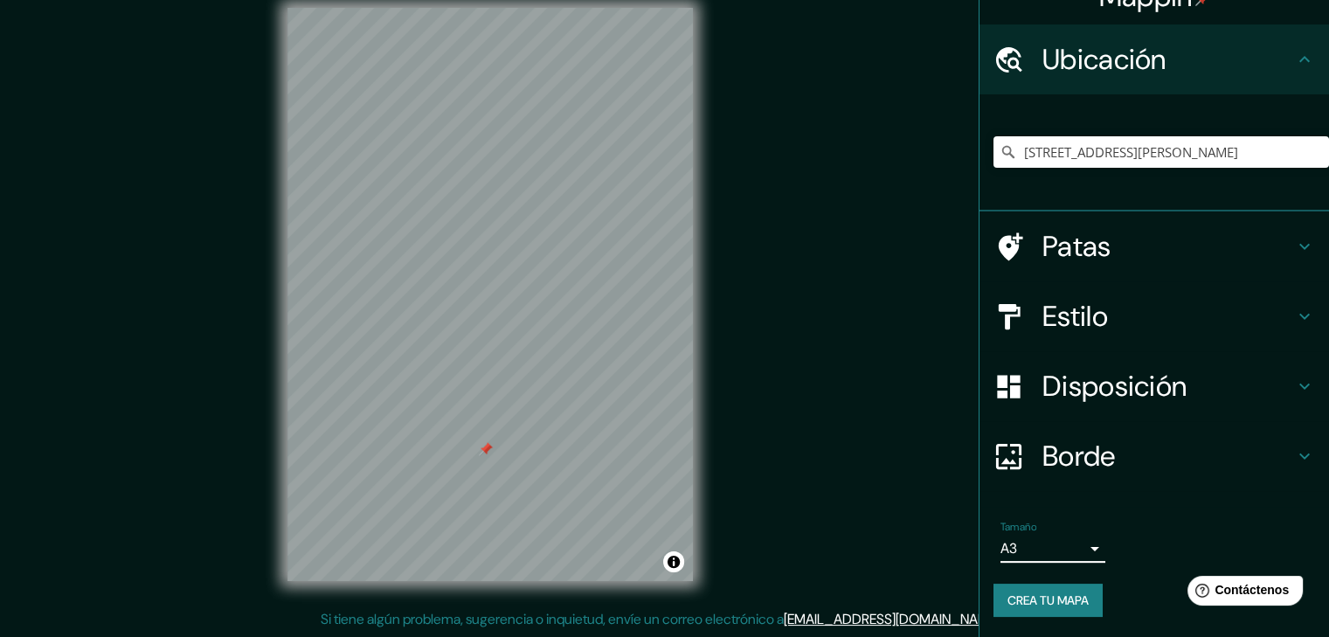
click at [1057, 608] on font "Crea tu mapa" at bounding box center [1048, 600] width 81 height 23
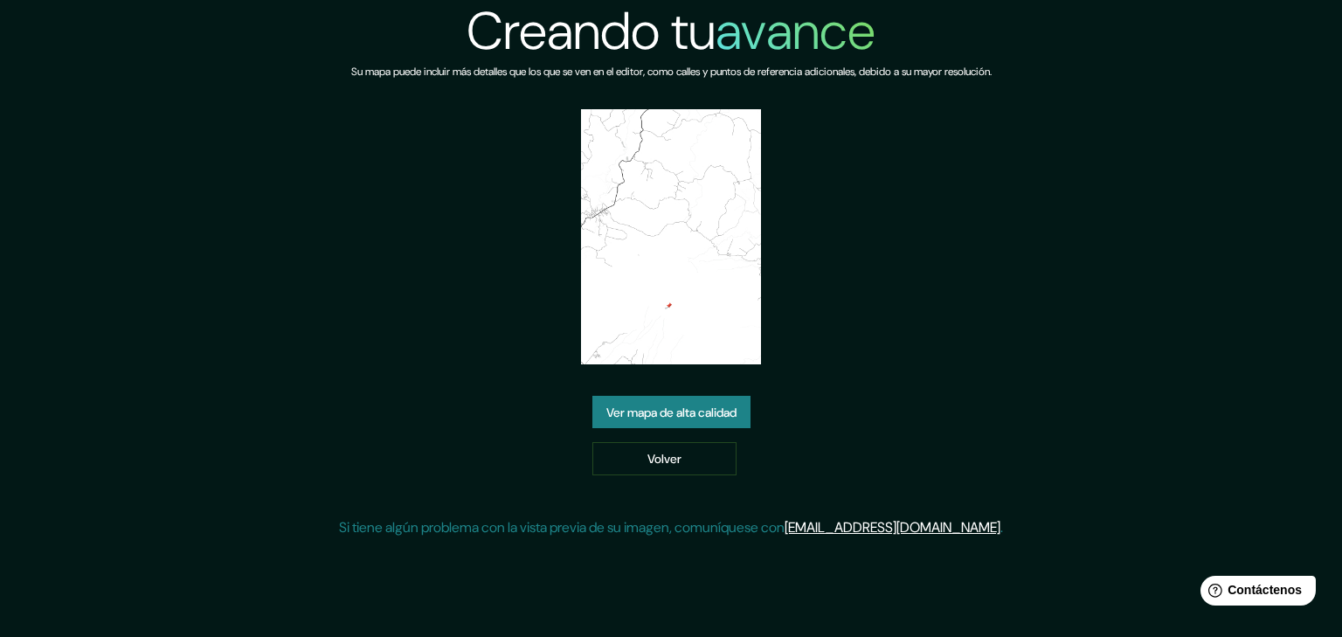
click at [683, 415] on font "Ver mapa de alta calidad" at bounding box center [672, 413] width 130 height 16
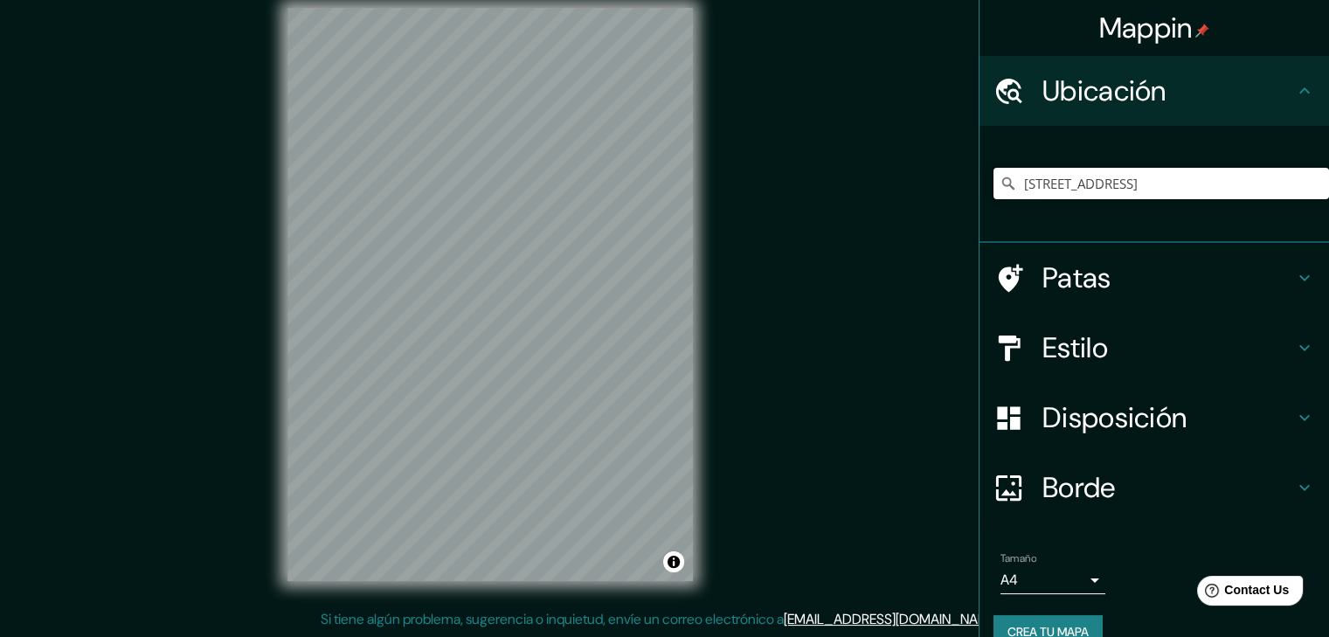
click at [1220, 190] on input "[STREET_ADDRESS]" at bounding box center [1162, 183] width 336 height 31
click at [980, 198] on div "[STREET_ADDRESS]" at bounding box center [1155, 184] width 350 height 117
click at [994, 193] on input "[STREET_ADDRESS]" at bounding box center [1162, 183] width 336 height 31
click at [1000, 189] on icon at bounding box center [1008, 183] width 17 height 17
click at [1000, 188] on icon at bounding box center [1008, 183] width 17 height 17
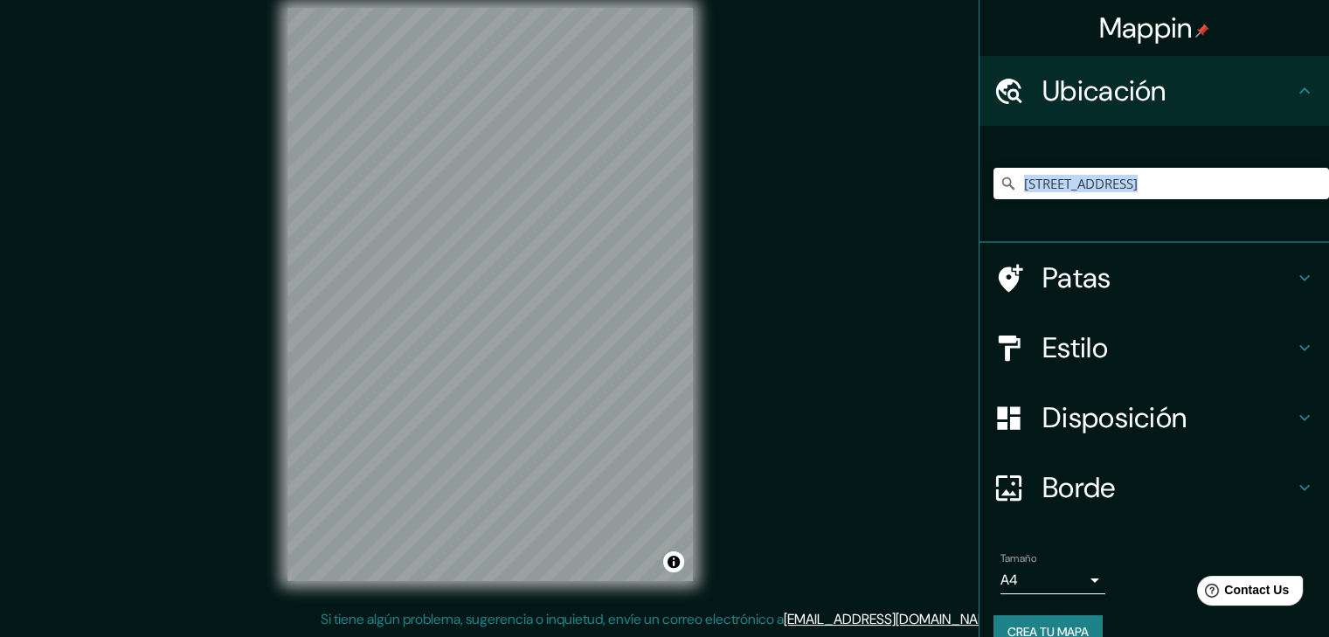
click at [1000, 188] on icon at bounding box center [1008, 183] width 17 height 17
click at [1012, 192] on input "[STREET_ADDRESS]" at bounding box center [1162, 183] width 336 height 31
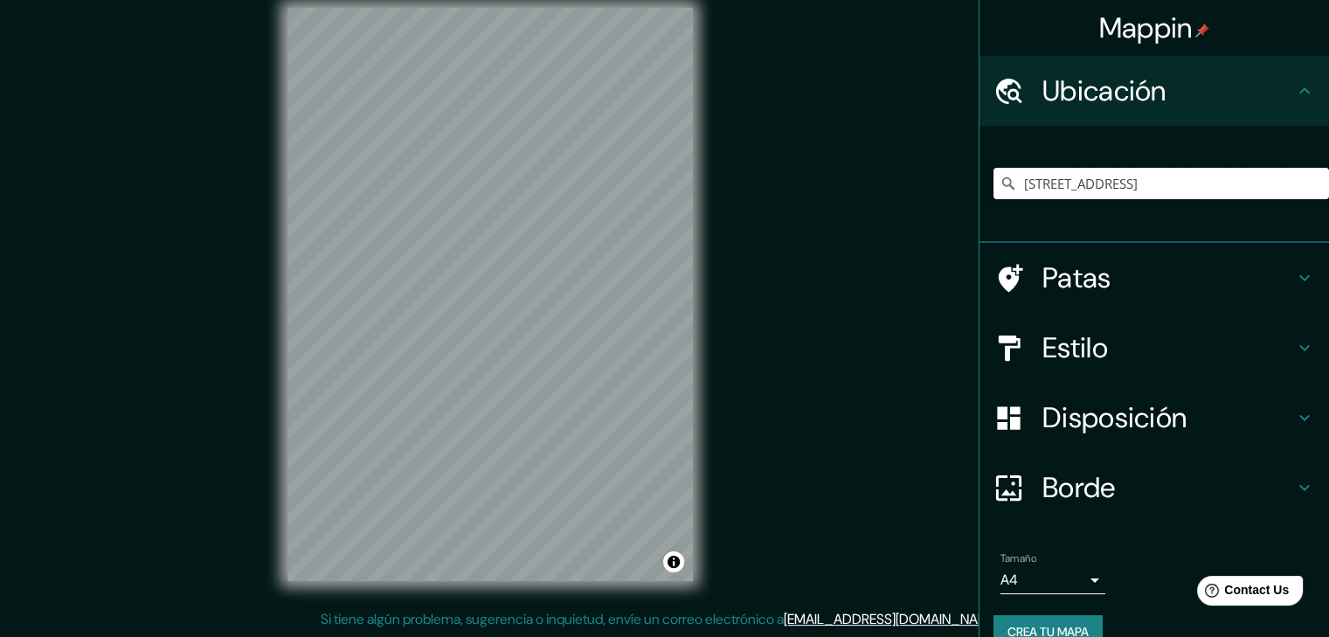
click at [1300, 177] on input "[STREET_ADDRESS]" at bounding box center [1162, 183] width 336 height 31
drag, startPoint x: 1181, startPoint y: 180, endPoint x: 1089, endPoint y: 218, distance: 99.2
click at [1328, 218] on html "Mappin Ubicación [STREET_ADDRESS] Rica Patas Estilo Disposición Borde Elige un …" at bounding box center [664, 298] width 1329 height 637
click at [1000, 188] on icon at bounding box center [1008, 183] width 17 height 17
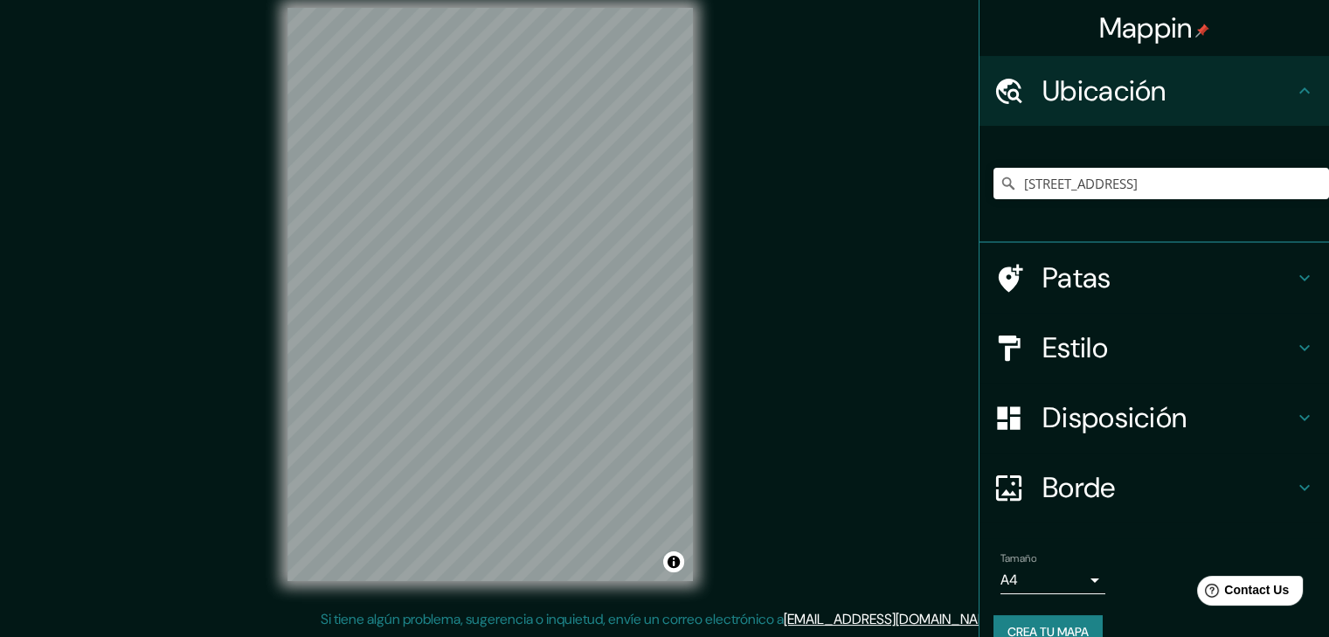
scroll to position [0, 0]
click at [1000, 182] on icon at bounding box center [1008, 183] width 17 height 17
click at [994, 173] on div "[STREET_ADDRESS]" at bounding box center [1162, 183] width 336 height 31
click at [994, 173] on input "[STREET_ADDRESS]" at bounding box center [1162, 183] width 336 height 31
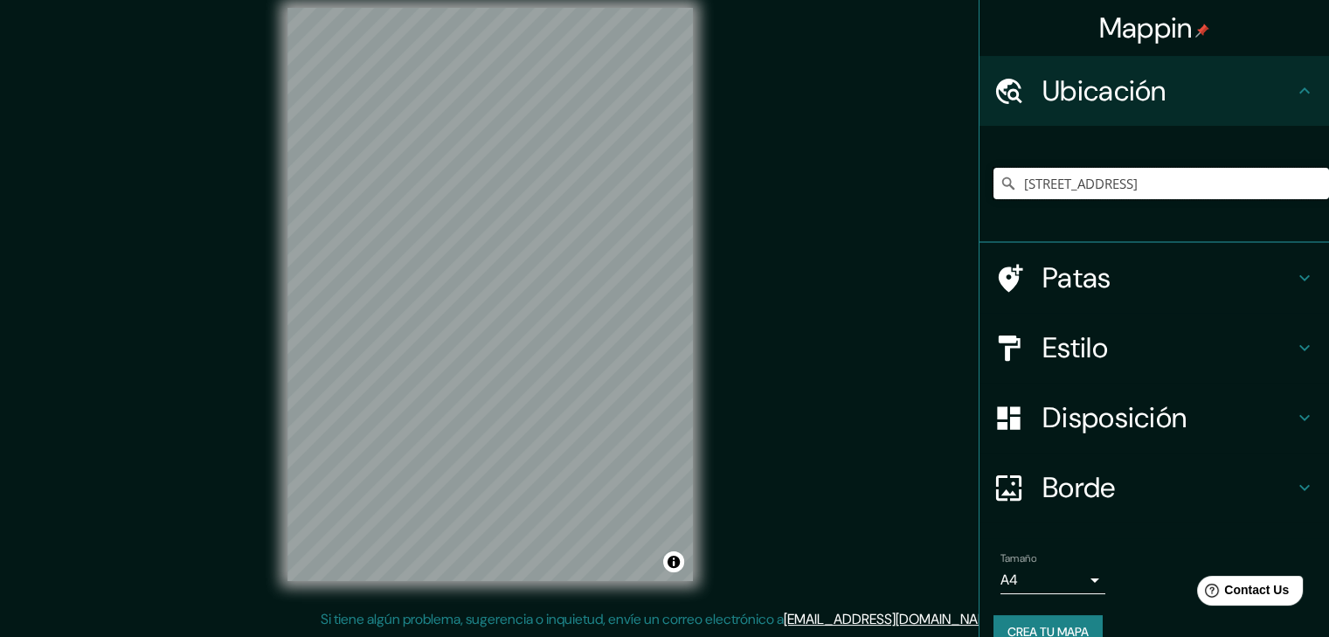
click at [994, 173] on input "[STREET_ADDRESS]" at bounding box center [1162, 183] width 336 height 31
click at [891, 617] on html "Mappin Ubicación [STREET_ADDRESS] Rica Patas Estilo Disposición Borde Elige un …" at bounding box center [664, 298] width 1329 height 637
click at [1262, 191] on input "[STREET_ADDRESS]" at bounding box center [1162, 183] width 336 height 31
click at [1304, 178] on input "[STREET_ADDRESS]" at bounding box center [1162, 183] width 336 height 31
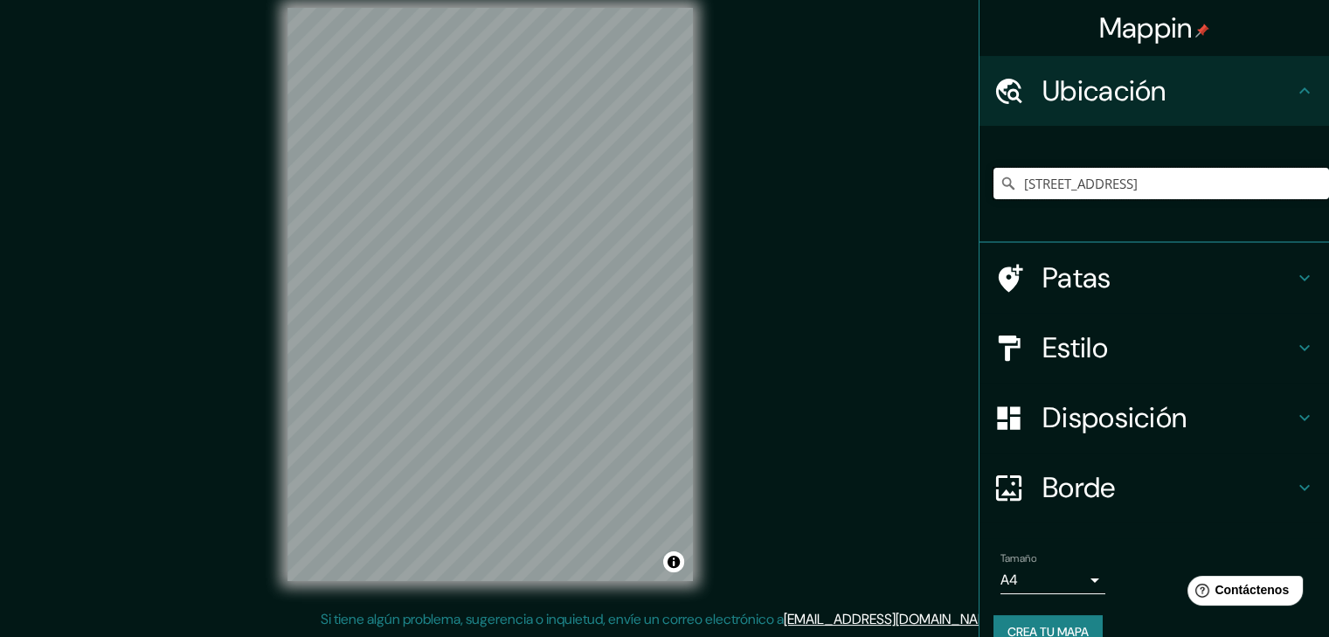
scroll to position [0, 107]
drag, startPoint x: 1295, startPoint y: 186, endPoint x: 1286, endPoint y: 185, distance: 9.7
click at [1295, 186] on input "[STREET_ADDRESS]" at bounding box center [1162, 183] width 336 height 31
click at [1286, 101] on div "Ubicación" at bounding box center [1155, 91] width 350 height 70
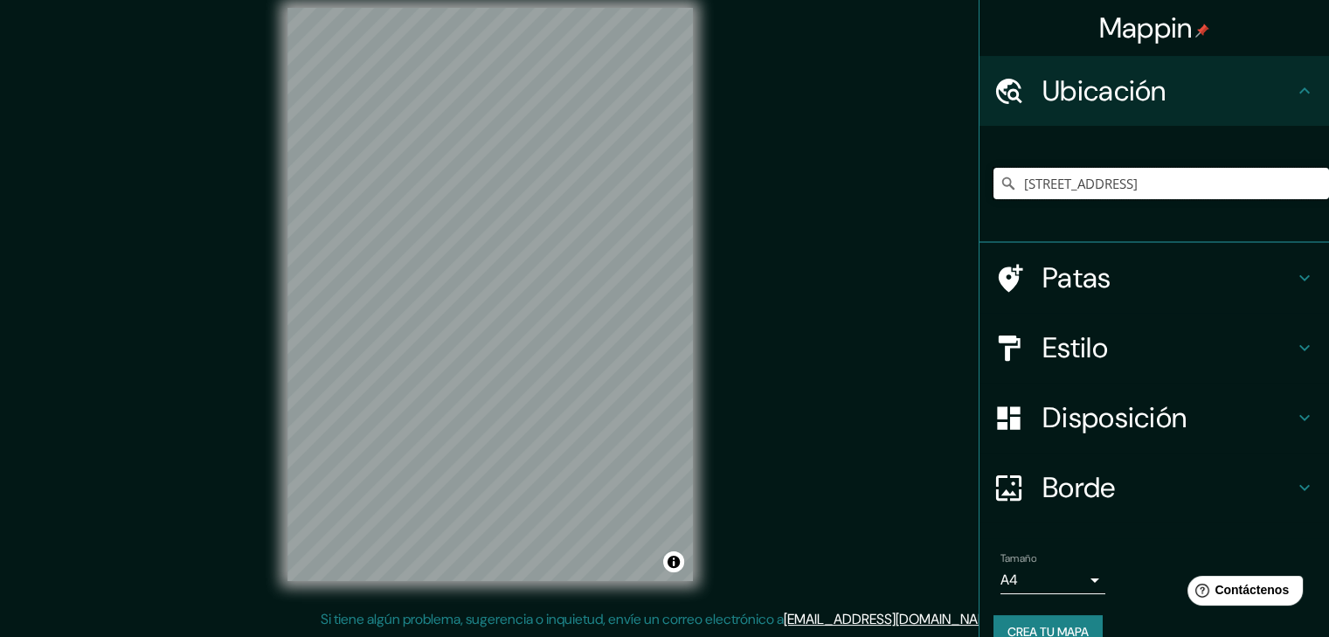
click at [1159, 192] on input "[STREET_ADDRESS]" at bounding box center [1162, 183] width 336 height 31
drag, startPoint x: 1008, startPoint y: 185, endPoint x: 1332, endPoint y: 161, distance: 325.2
click at [1328, 172] on html "Mappin Ubicación [STREET_ADDRESS] Rica Patas Estilo Disposición Borde Elige un …" at bounding box center [664, 298] width 1329 height 637
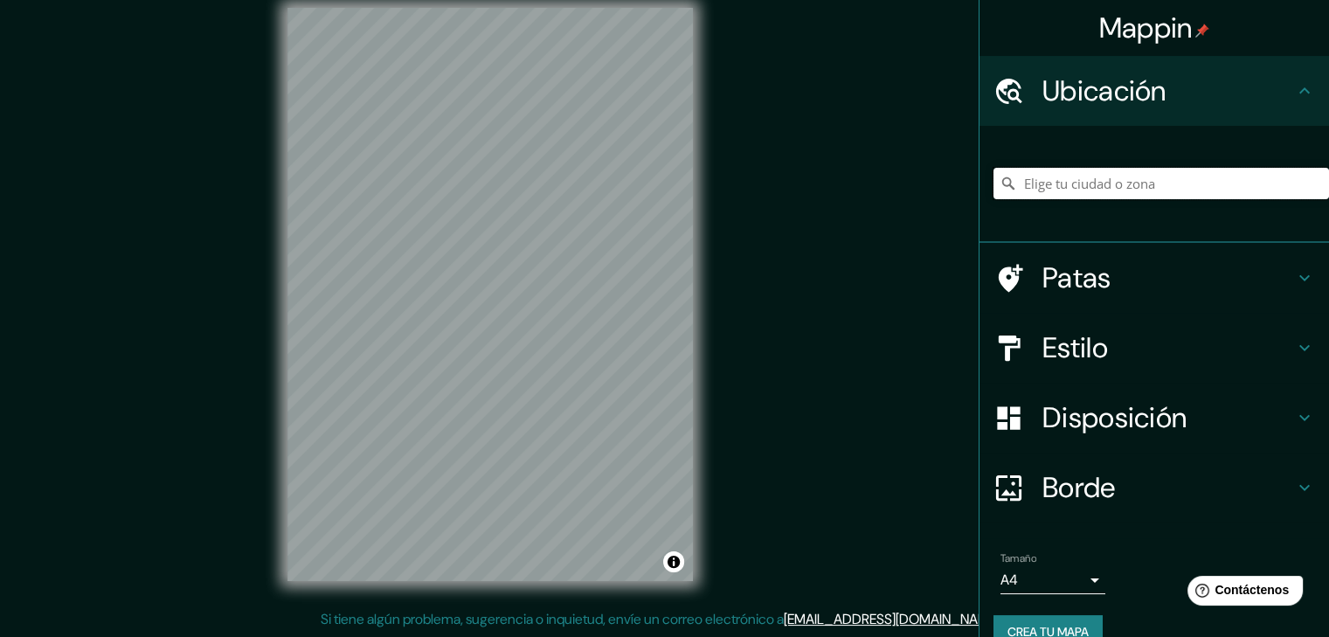
scroll to position [0, 0]
click at [1184, 184] on input "Elige tu ciudad o zona" at bounding box center [1162, 183] width 336 height 31
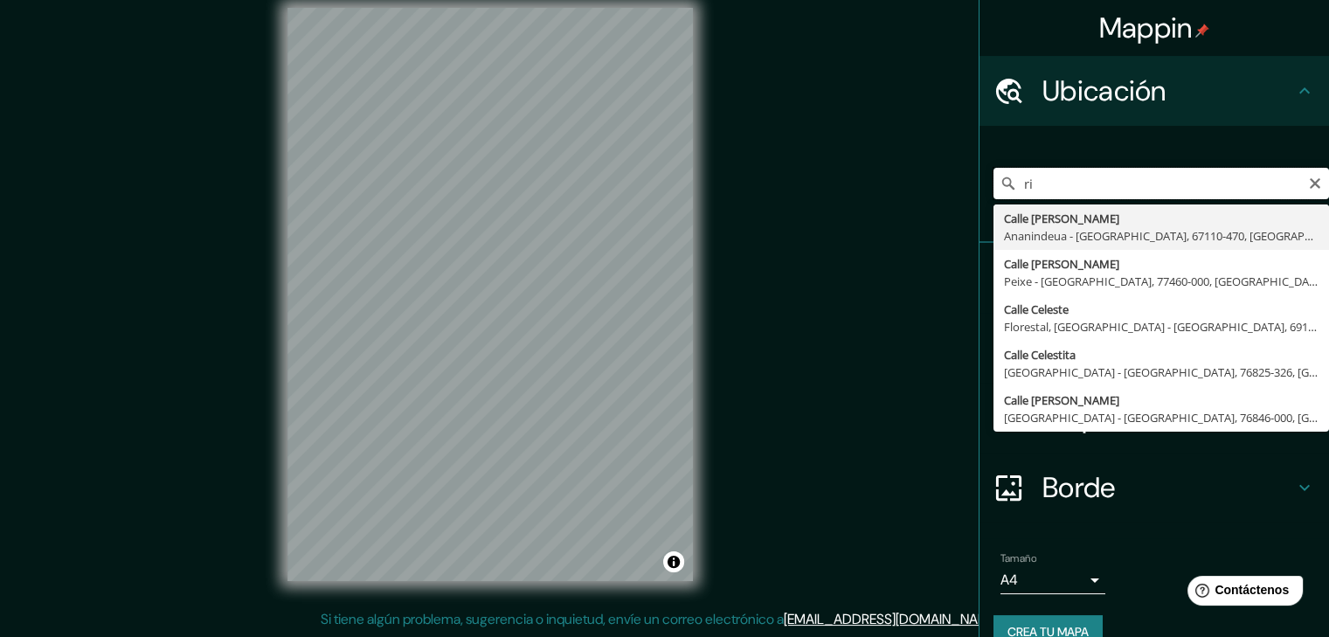
type input "r"
type input "waterfall blue"
click at [1310, 183] on icon "Claro" at bounding box center [1315, 183] width 10 height 10
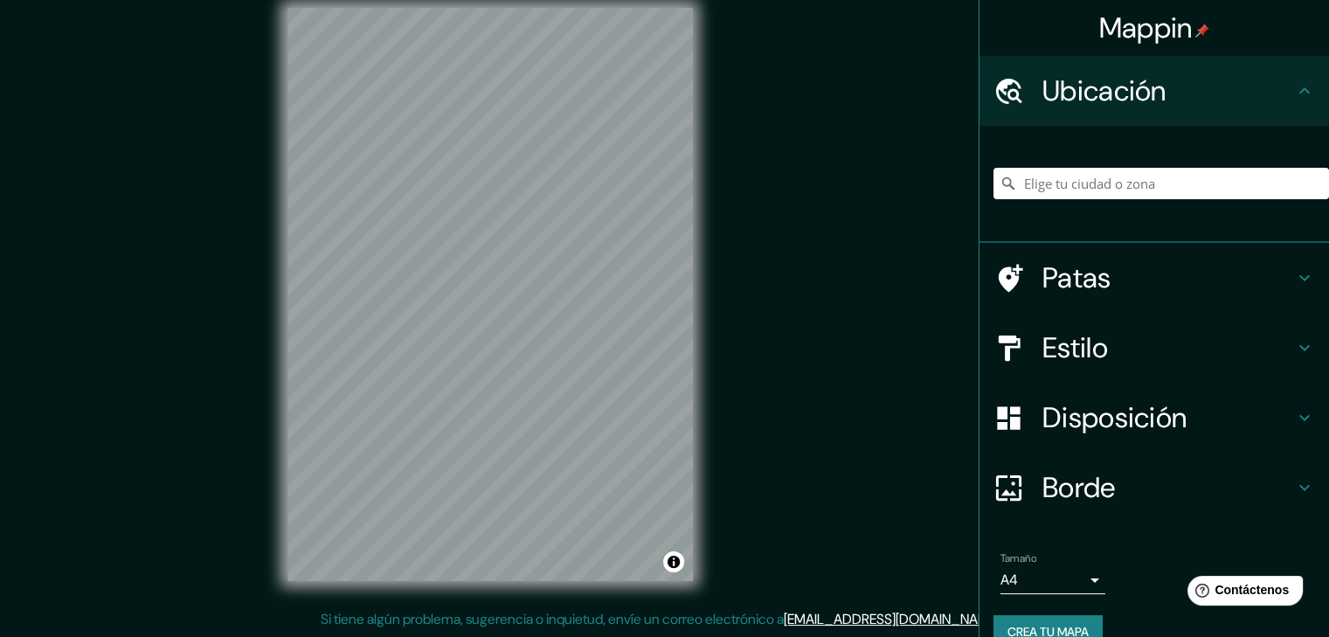
click at [1127, 349] on h4 "Estilo" at bounding box center [1169, 347] width 252 height 35
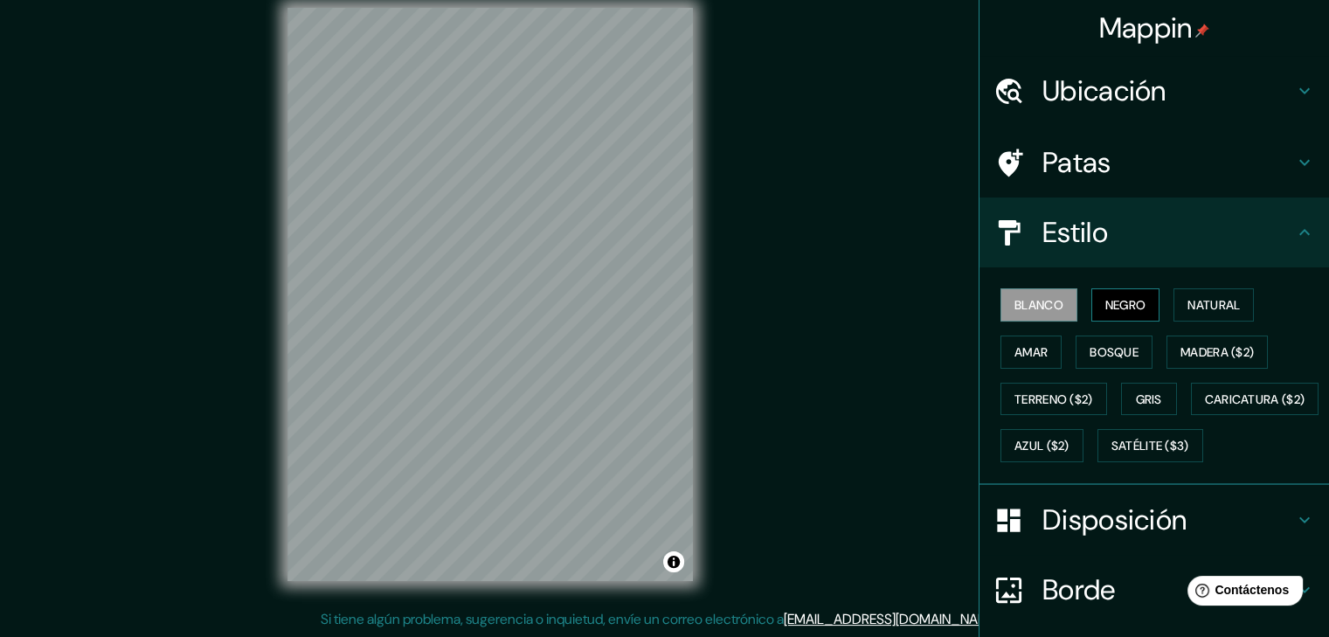
click at [1125, 309] on font "Negro" at bounding box center [1126, 305] width 41 height 16
click at [1210, 306] on font "Natural" at bounding box center [1214, 305] width 52 height 16
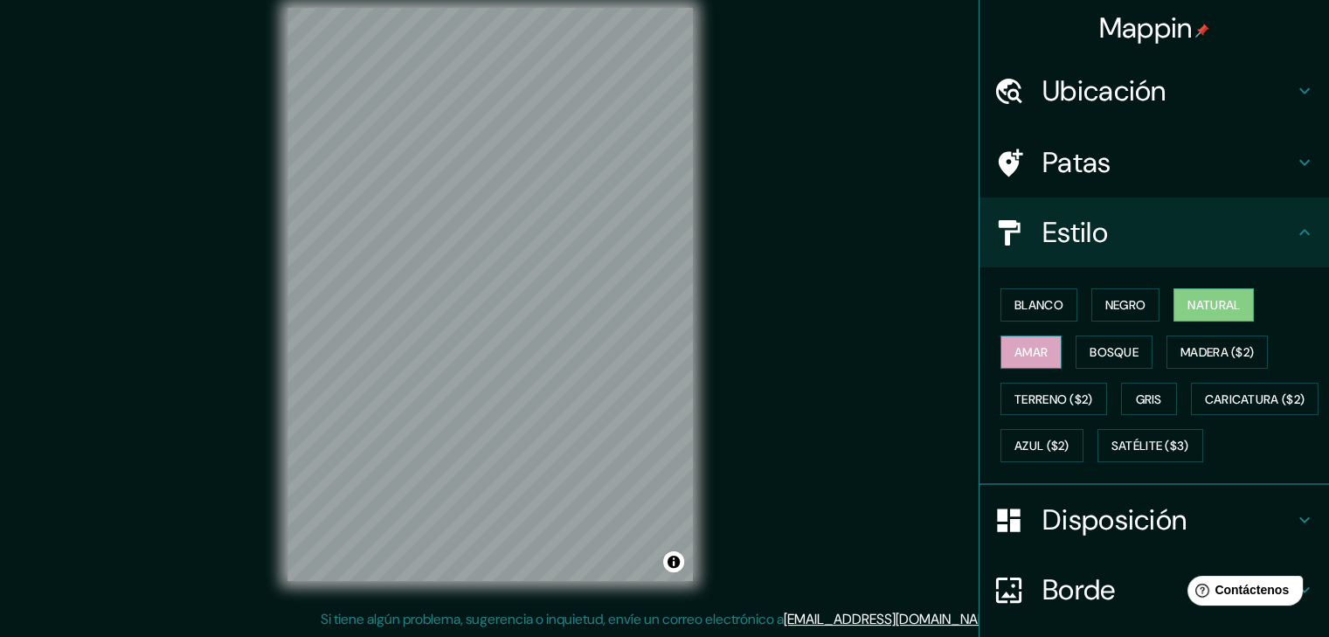
click at [1021, 351] on font "Amar" at bounding box center [1031, 352] width 33 height 16
click at [1105, 353] on font "Bosque" at bounding box center [1114, 352] width 49 height 16
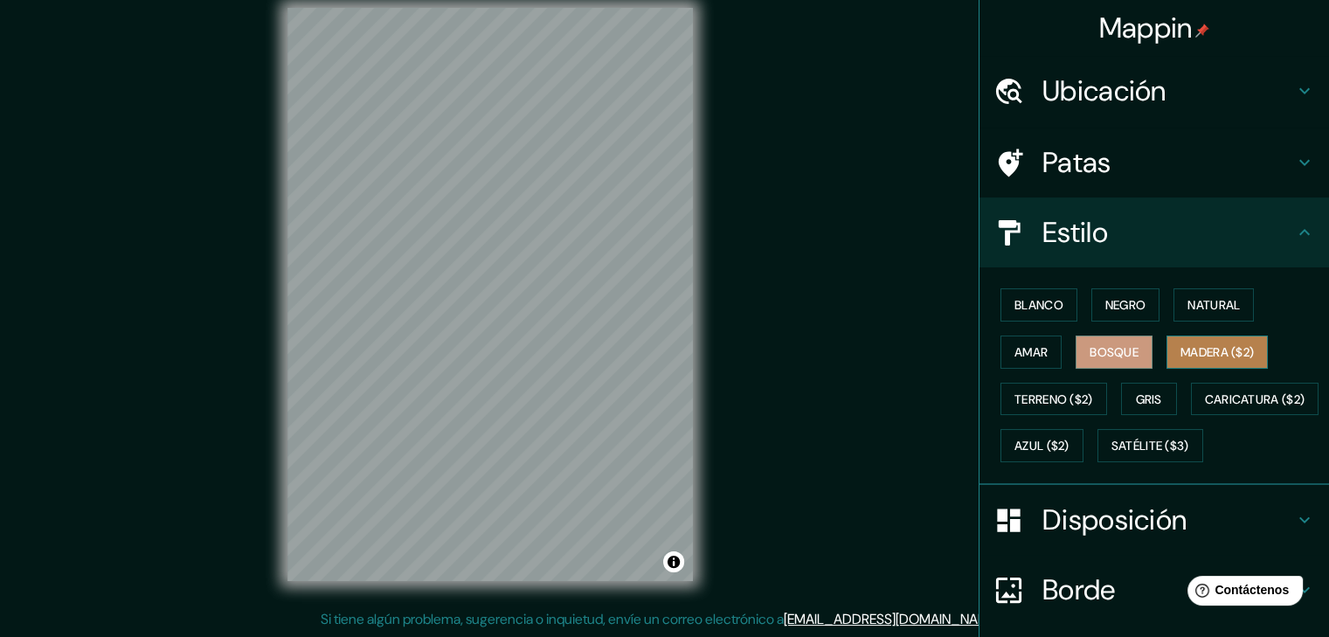
click at [1243, 363] on button "Madera ($2)" at bounding box center [1217, 352] width 101 height 33
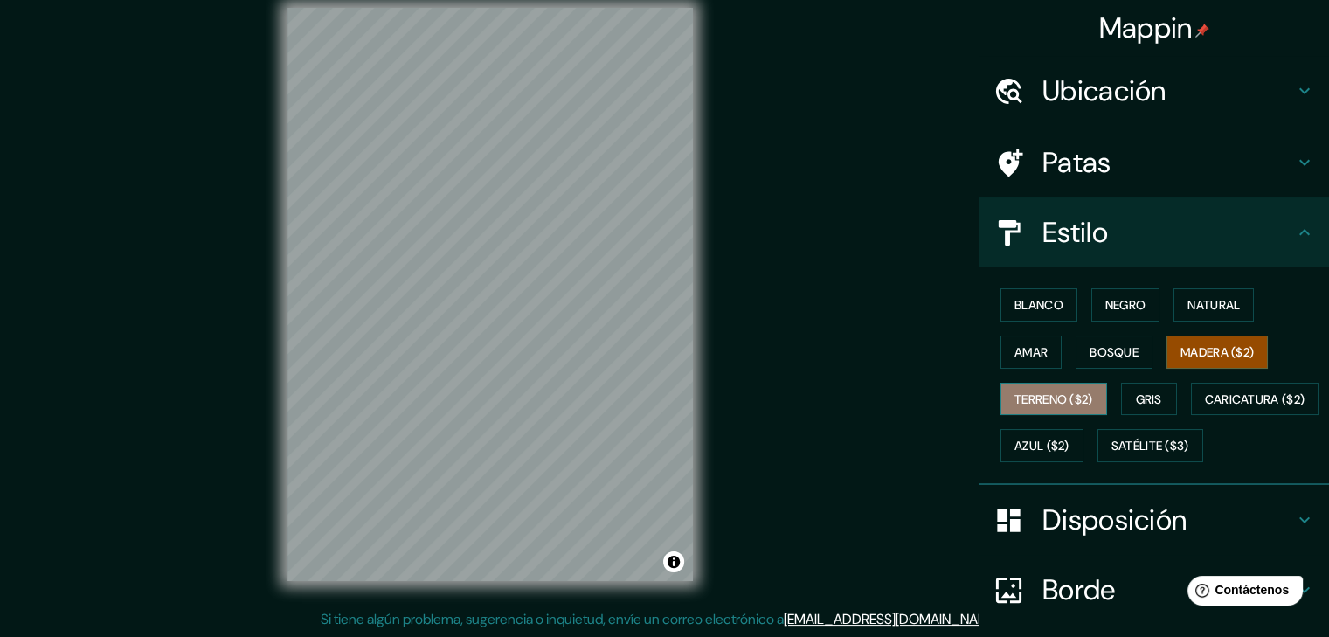
click at [1046, 402] on font "Terreno ($2)" at bounding box center [1054, 400] width 79 height 16
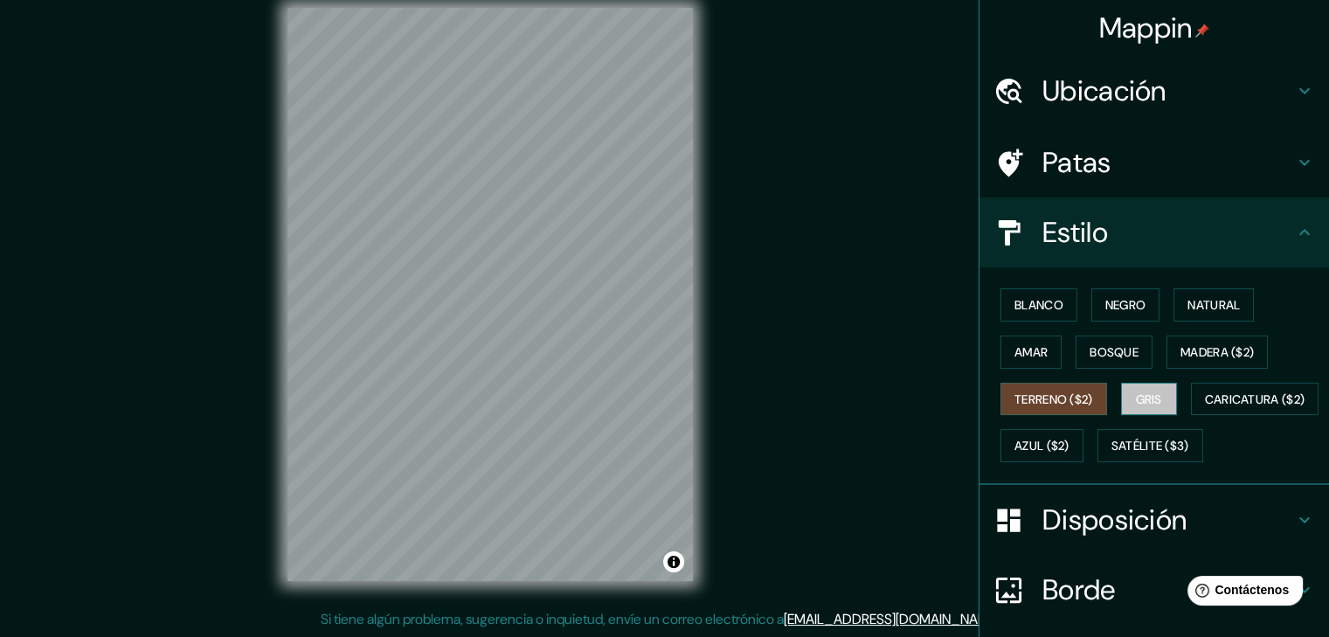
click at [1141, 401] on font "Gris" at bounding box center [1149, 400] width 26 height 16
click at [1028, 406] on font "Terreno ($2)" at bounding box center [1054, 399] width 79 height 23
click at [1205, 407] on font "Caricatura ($2)" at bounding box center [1255, 400] width 101 height 16
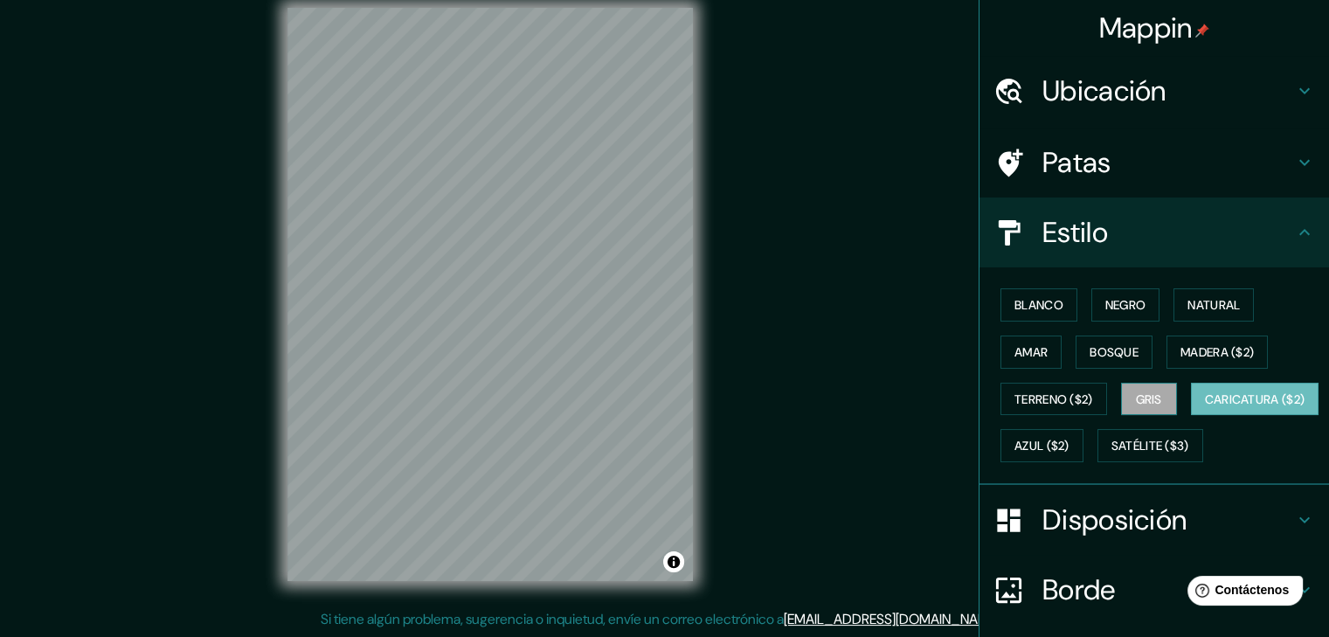
click at [1136, 400] on font "Gris" at bounding box center [1149, 400] width 26 height 16
click at [1036, 357] on font "Amar" at bounding box center [1031, 352] width 33 height 16
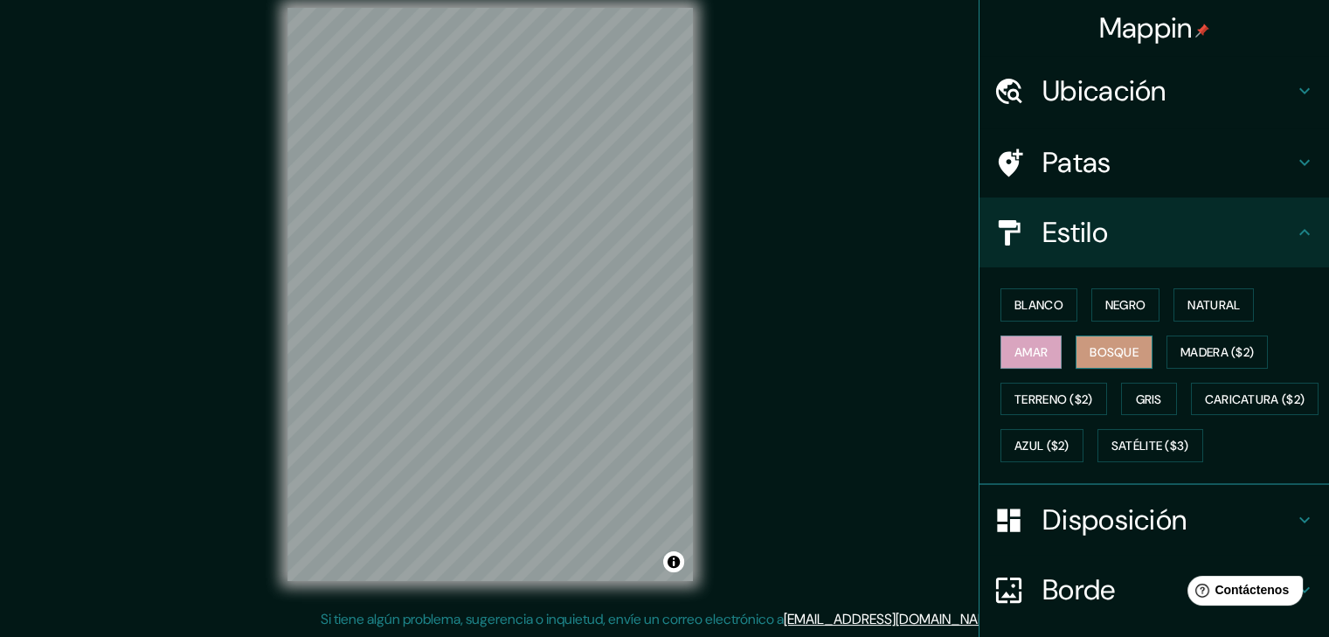
click at [1111, 359] on font "Bosque" at bounding box center [1114, 352] width 49 height 23
click at [1224, 348] on font "Madera ($2)" at bounding box center [1217, 352] width 73 height 16
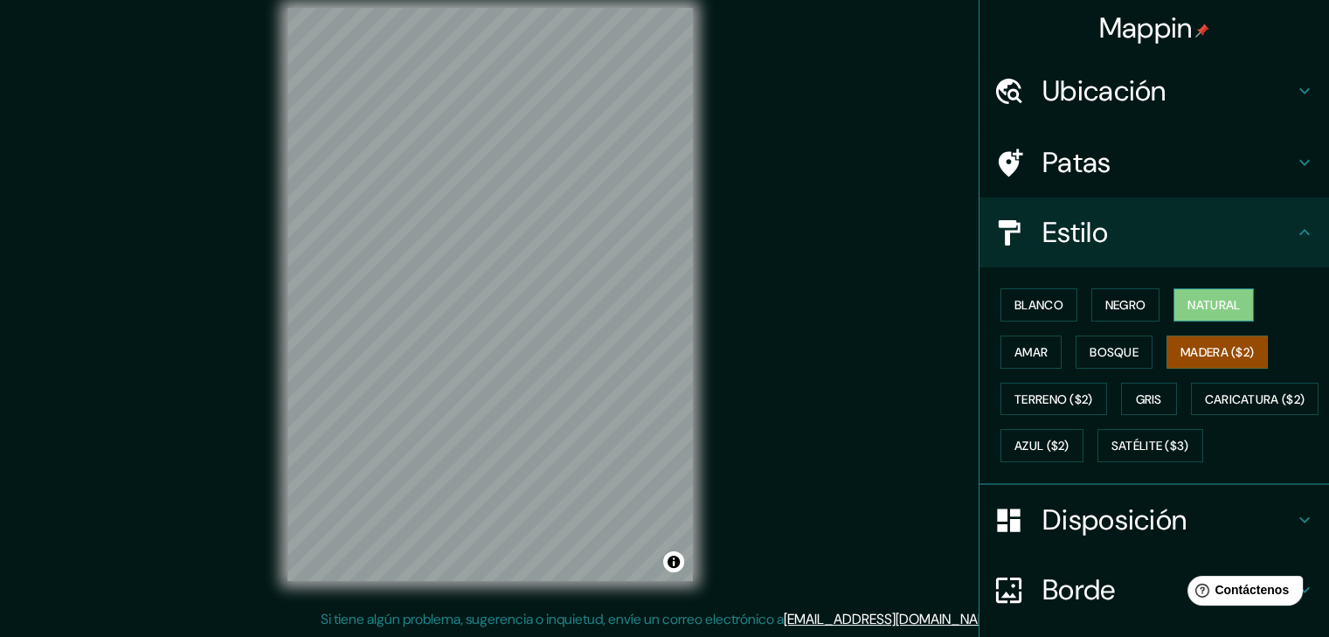
click at [1192, 301] on font "Natural" at bounding box center [1214, 305] width 52 height 16
click at [1294, 83] on icon at bounding box center [1304, 90] width 21 height 21
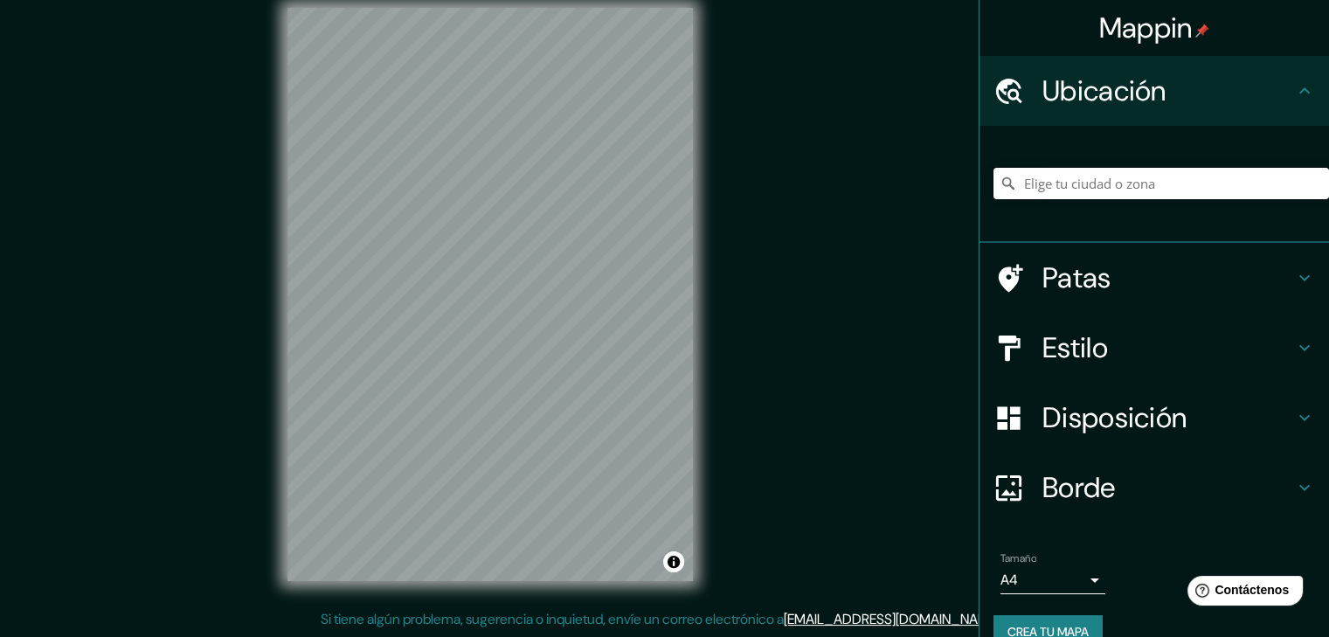
click at [1121, 186] on input "Elige tu ciudad o zona" at bounding box center [1162, 183] width 336 height 31
click at [815, 393] on div "Mappin Ubicación Camino de la cascada [GEOGRAPHIC_DATA] [GEOGRAPHIC_DATA], [GEO…" at bounding box center [664, 308] width 1329 height 657
click at [1178, 184] on input "Elige tu ciudad o zona" at bounding box center [1162, 183] width 336 height 31
type input "C"
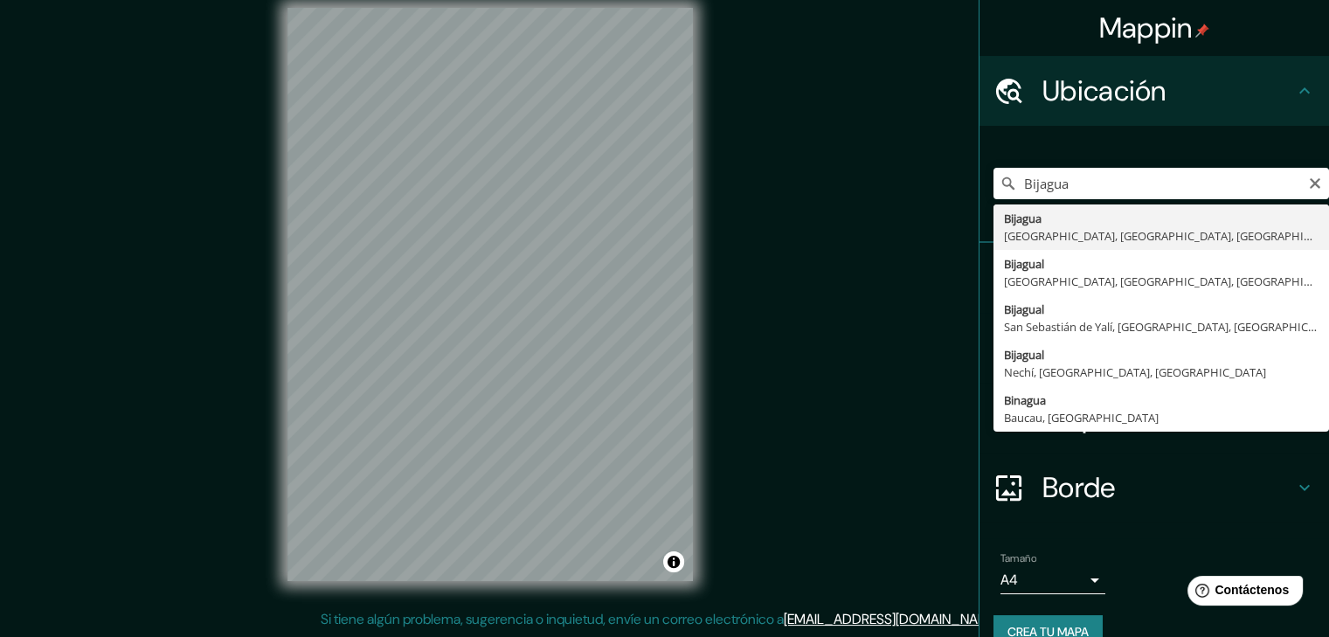
type input "Bijagua, [GEOGRAPHIC_DATA], [GEOGRAPHIC_DATA], [GEOGRAPHIC_DATA]"
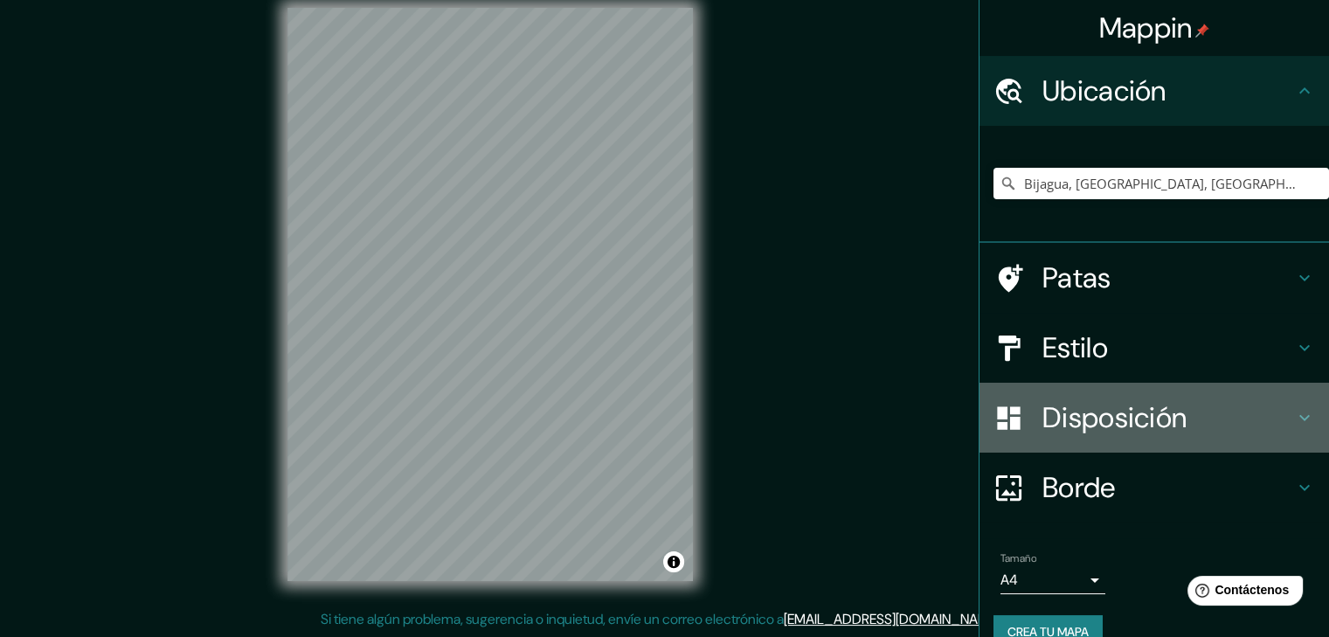
click at [1105, 415] on font "Disposición" at bounding box center [1115, 417] width 144 height 37
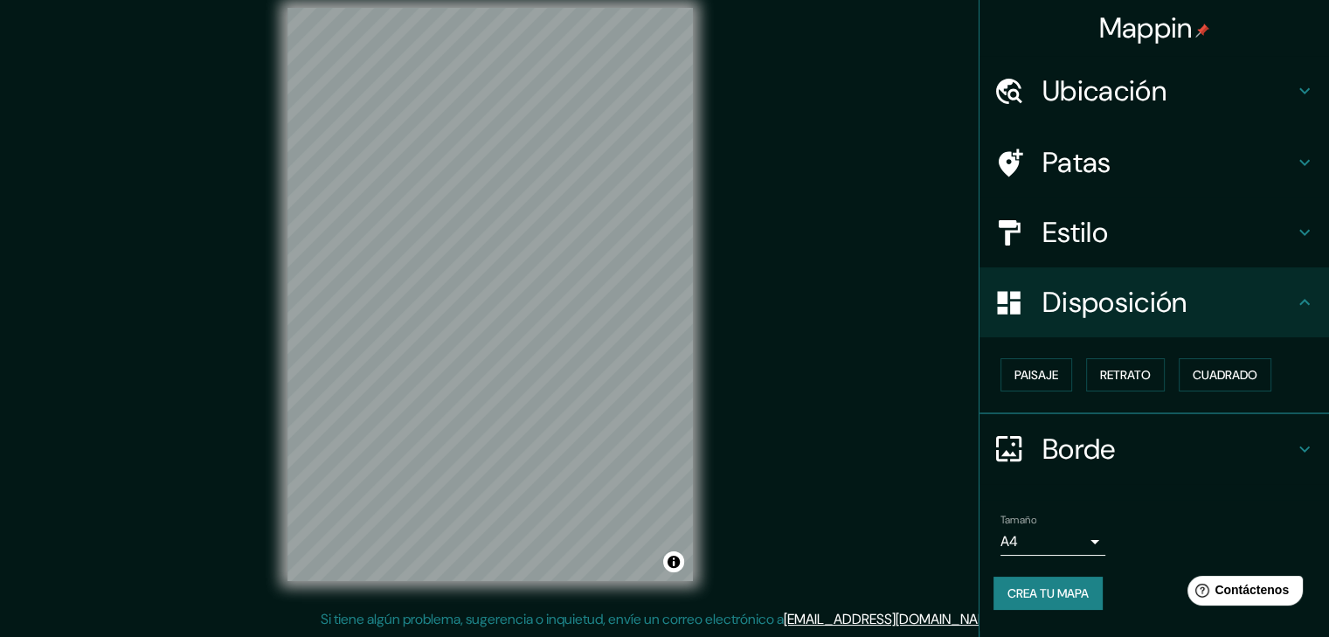
click at [1078, 298] on font "Disposición" at bounding box center [1115, 302] width 144 height 37
click at [1094, 253] on div "Estilo" at bounding box center [1155, 233] width 350 height 70
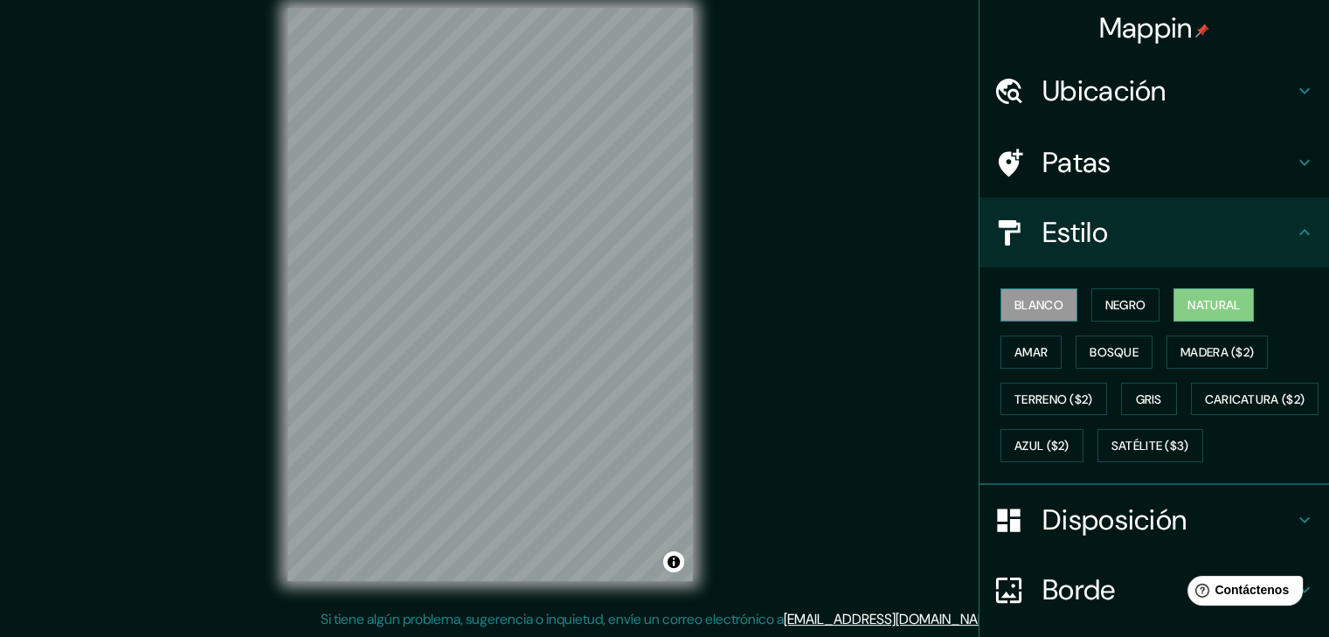
click at [1023, 307] on font "Blanco" at bounding box center [1039, 305] width 49 height 16
click at [558, 0] on html "Mappin Ubicación Bijagua, [GEOGRAPHIC_DATA], [GEOGRAPHIC_DATA], [GEOGRAPHIC_DAT…" at bounding box center [664, 298] width 1329 height 637
click at [1134, 297] on font "Negro" at bounding box center [1126, 305] width 41 height 16
click at [1238, 308] on button "Natural" at bounding box center [1214, 304] width 80 height 33
click at [580, 446] on div at bounding box center [576, 448] width 14 height 14
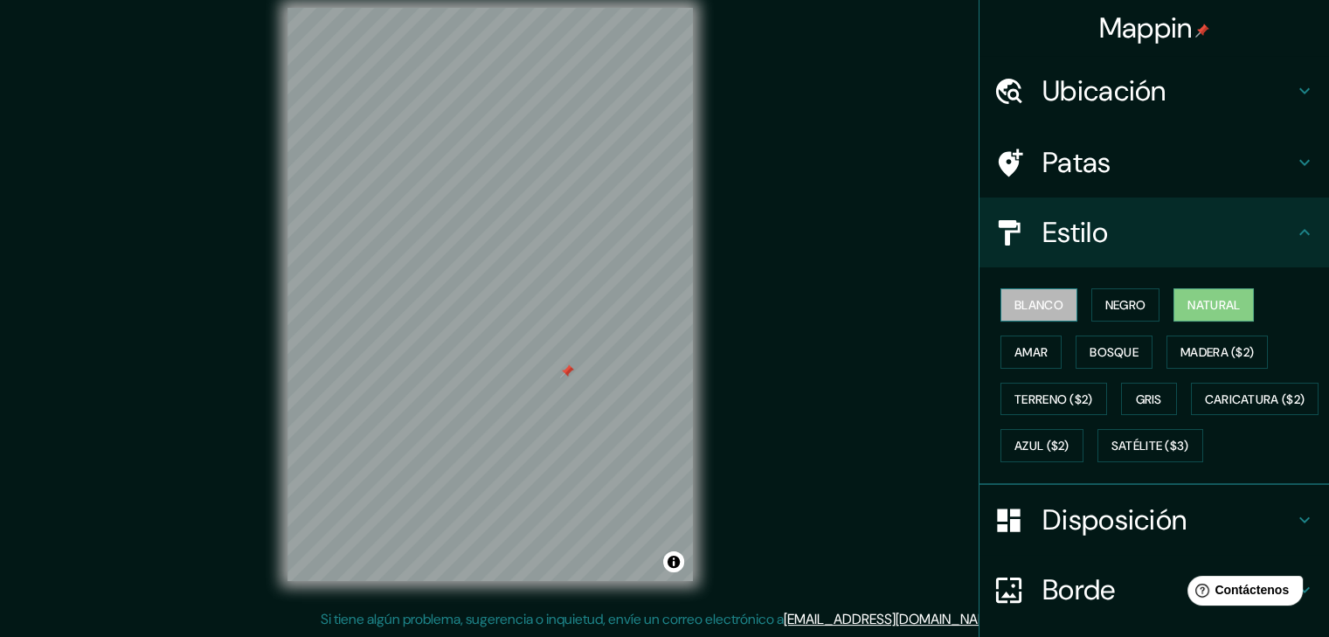
click at [1032, 302] on font "Blanco" at bounding box center [1039, 305] width 49 height 16
